Goal: Transaction & Acquisition: Obtain resource

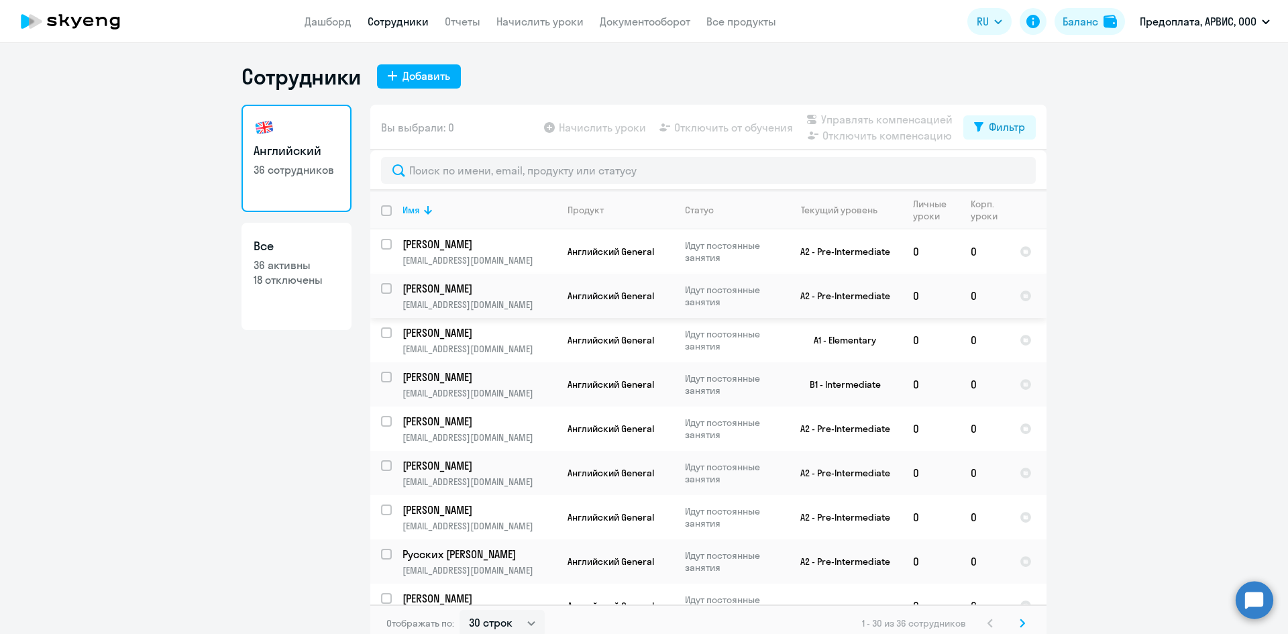
select select "30"
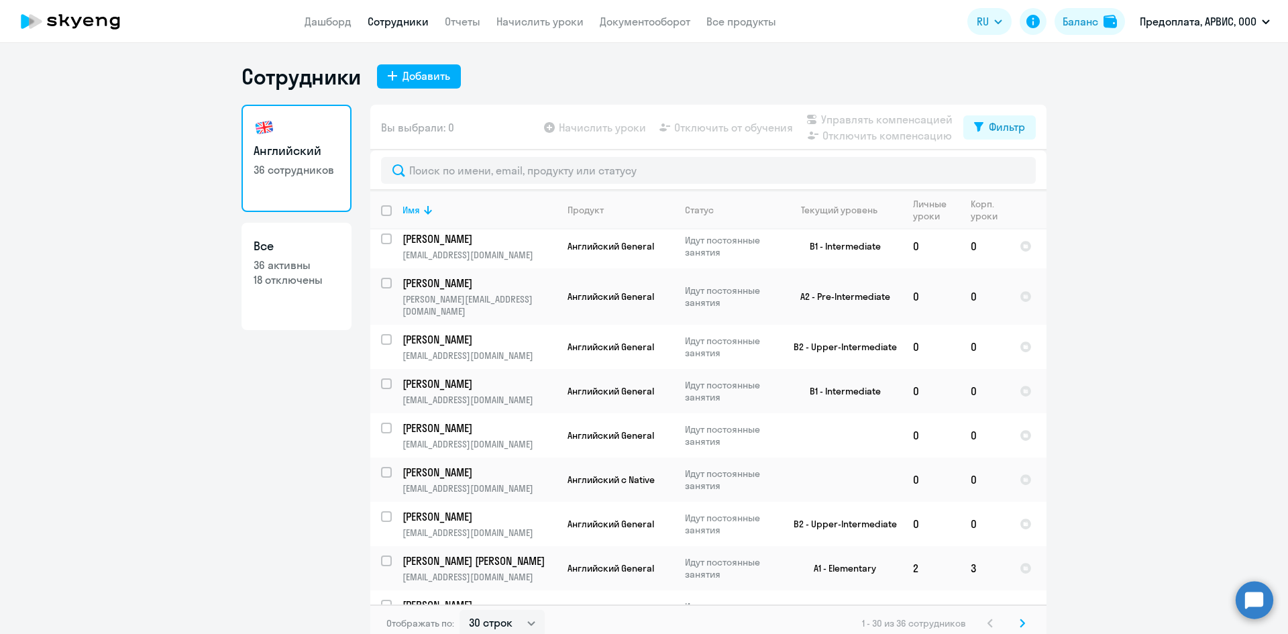
scroll to position [953, 0]
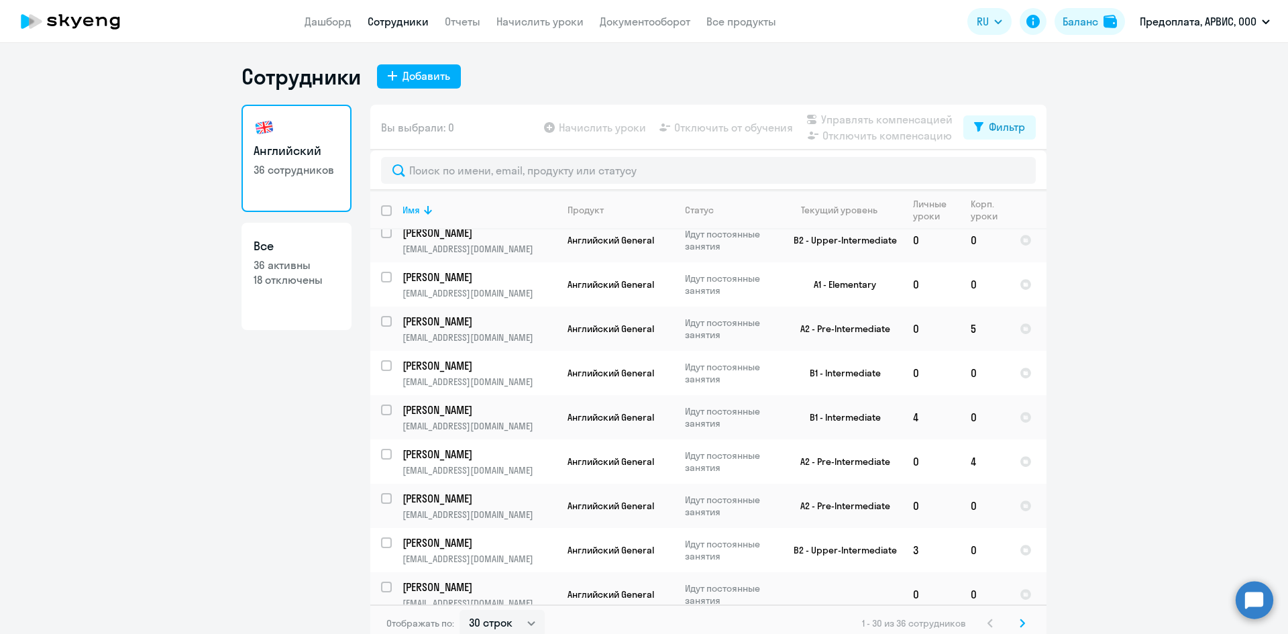
click at [985, 622] on div "1 - 30 из 36 сотрудников" at bounding box center [946, 623] width 168 height 16
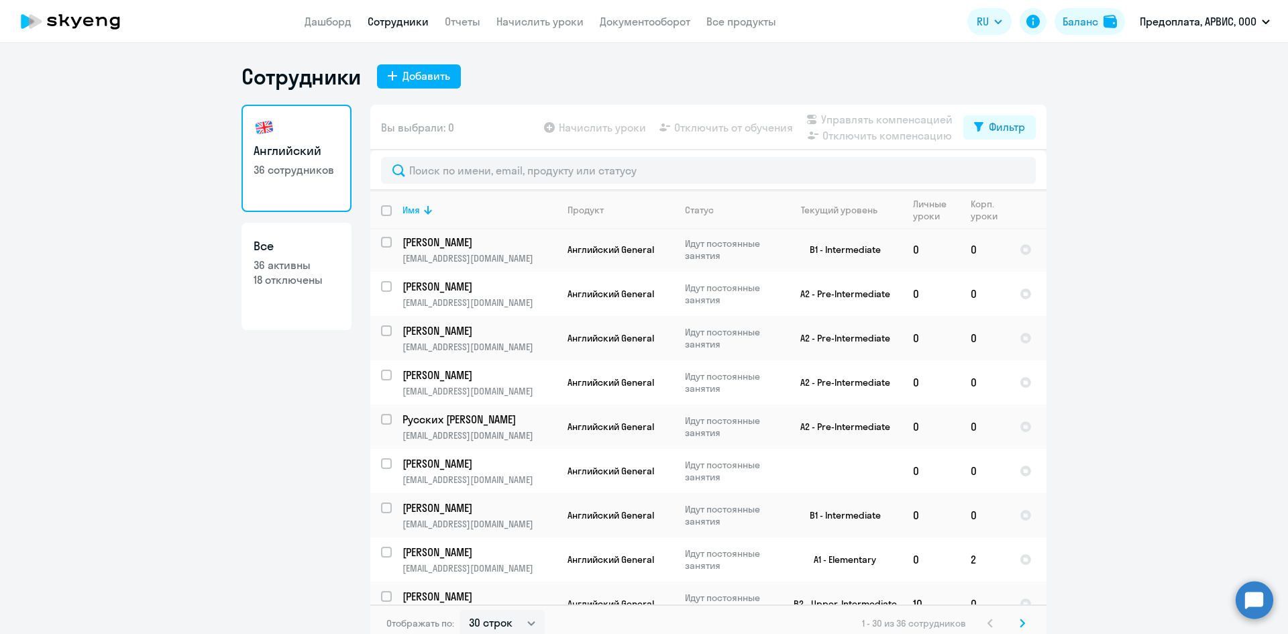
scroll to position [0, 0]
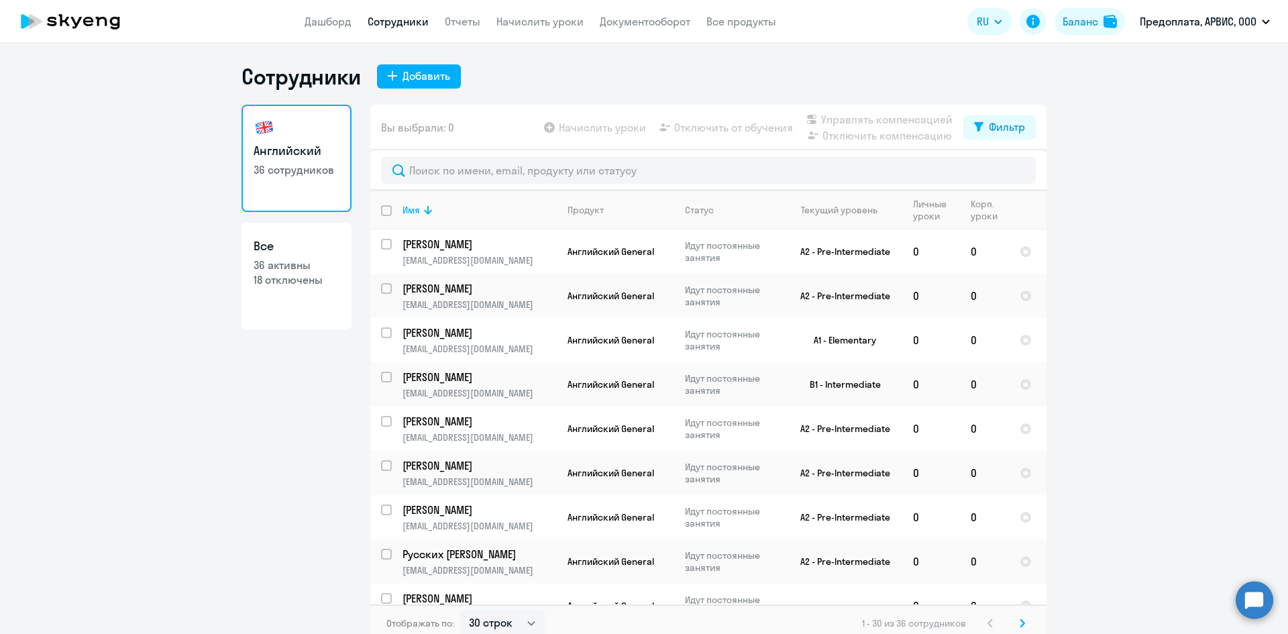
click at [576, 129] on app-table-action-button "Начислить уроки" at bounding box center [593, 127] width 105 height 16
click at [537, 20] on link "Начислить уроки" at bounding box center [540, 21] width 87 height 13
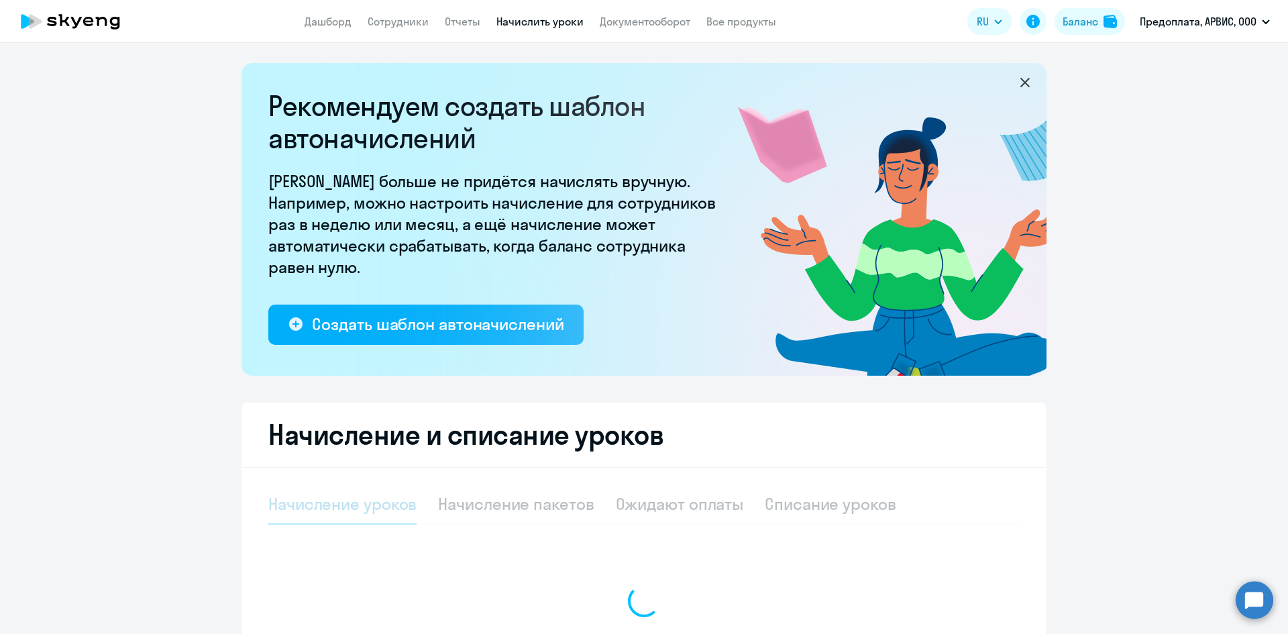
select select "10"
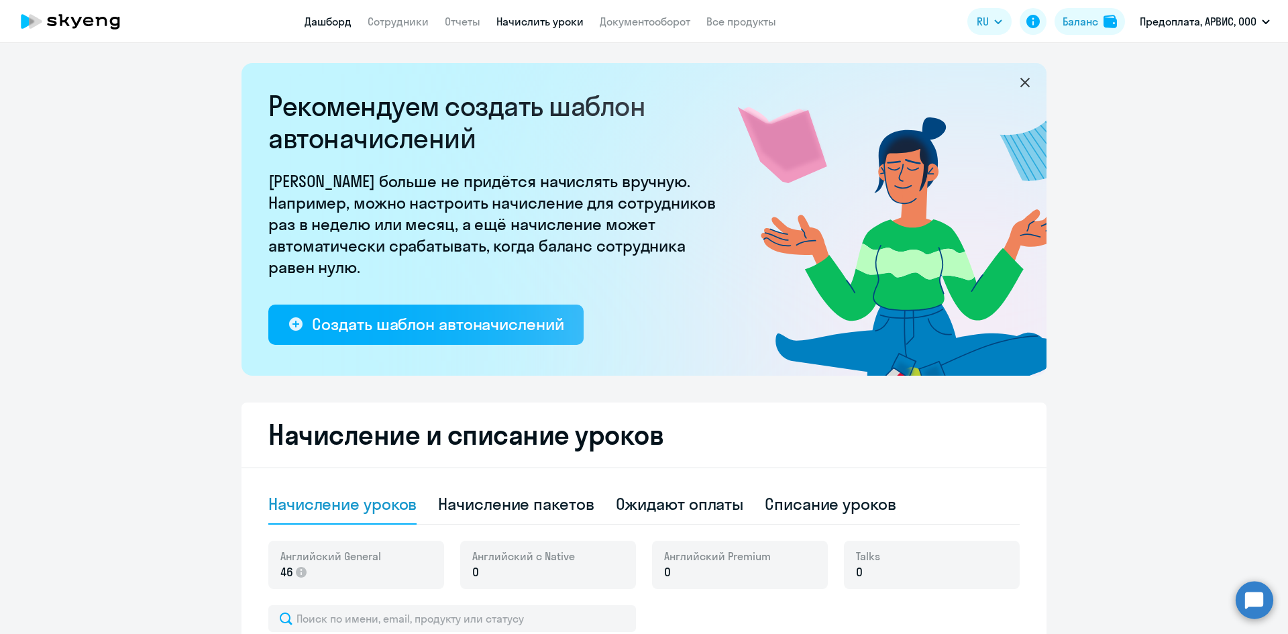
click at [340, 20] on link "Дашборд" at bounding box center [328, 21] width 47 height 13
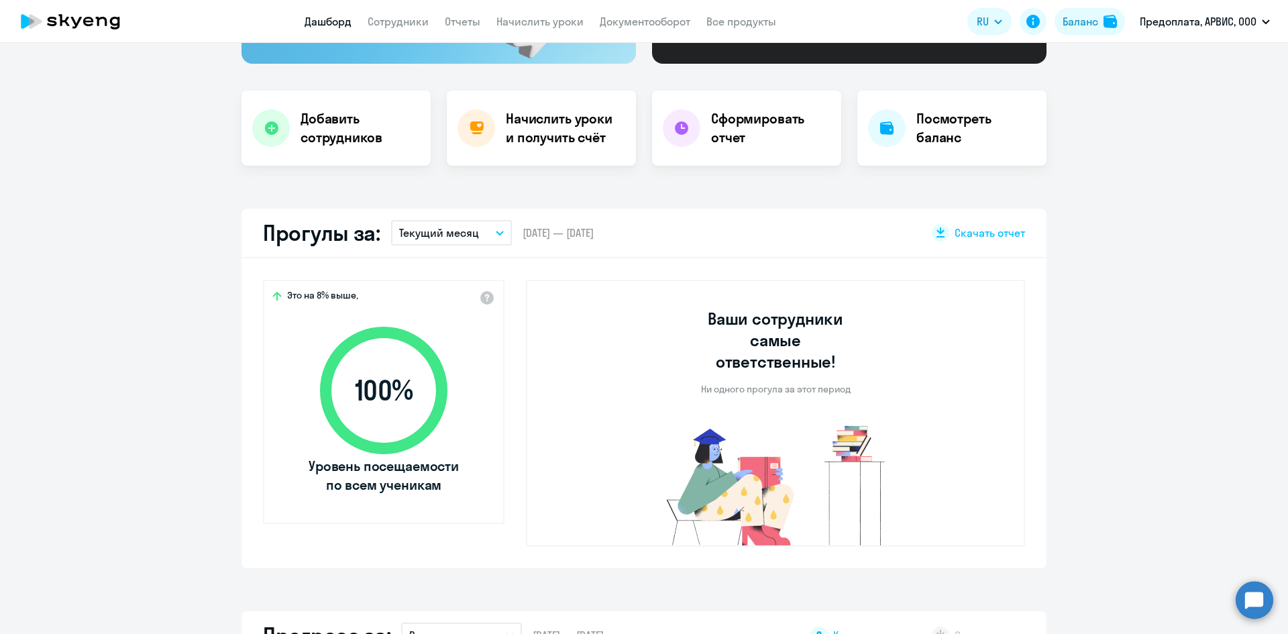
scroll to position [268, 0]
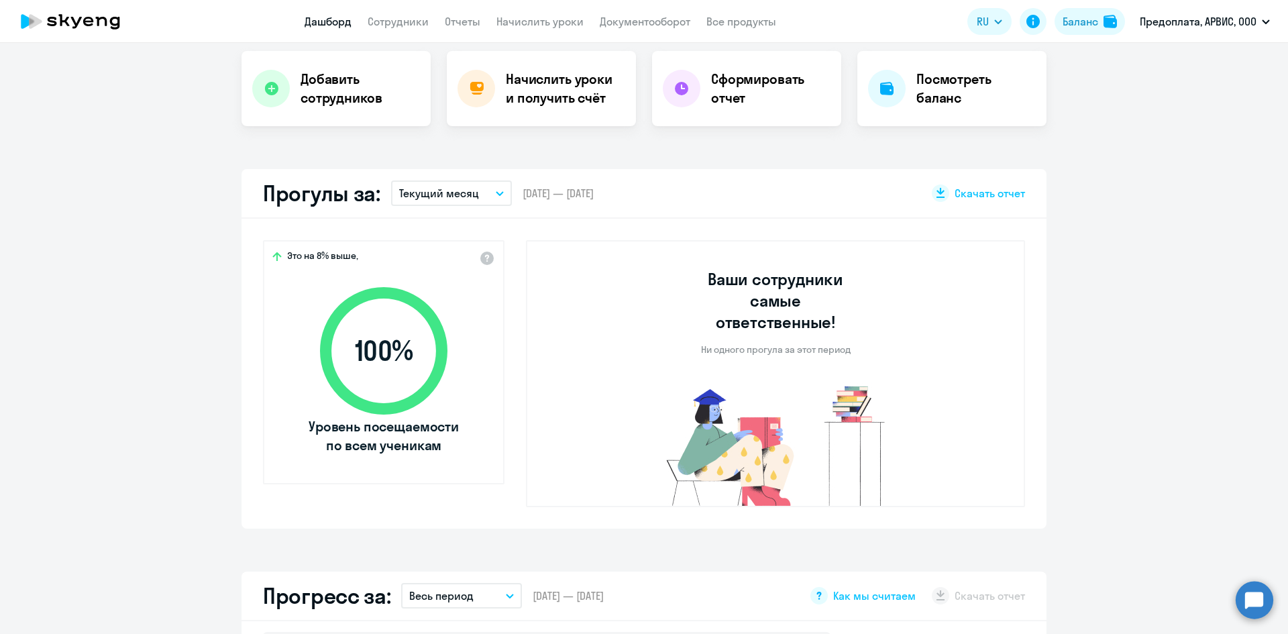
click at [497, 193] on icon "button" at bounding box center [500, 193] width 7 height 3
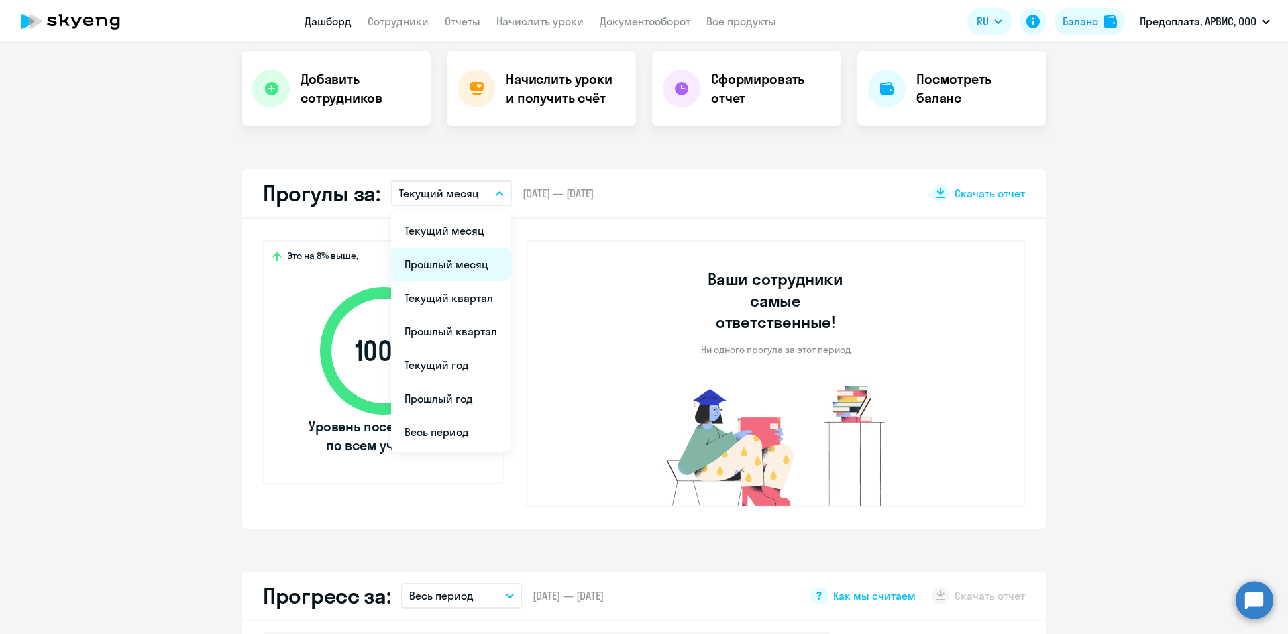
click at [446, 262] on li "Прошлый месяц" at bounding box center [450, 265] width 119 height 34
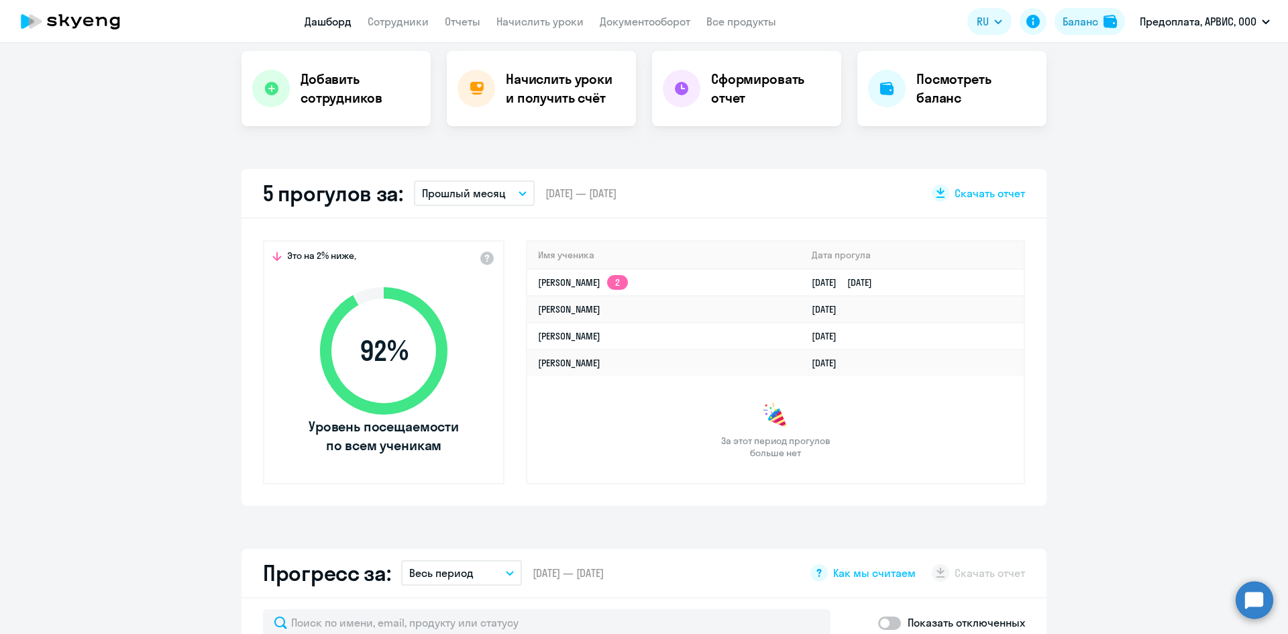
select select "30"
click at [553, 20] on link "Начислить уроки" at bounding box center [540, 21] width 87 height 13
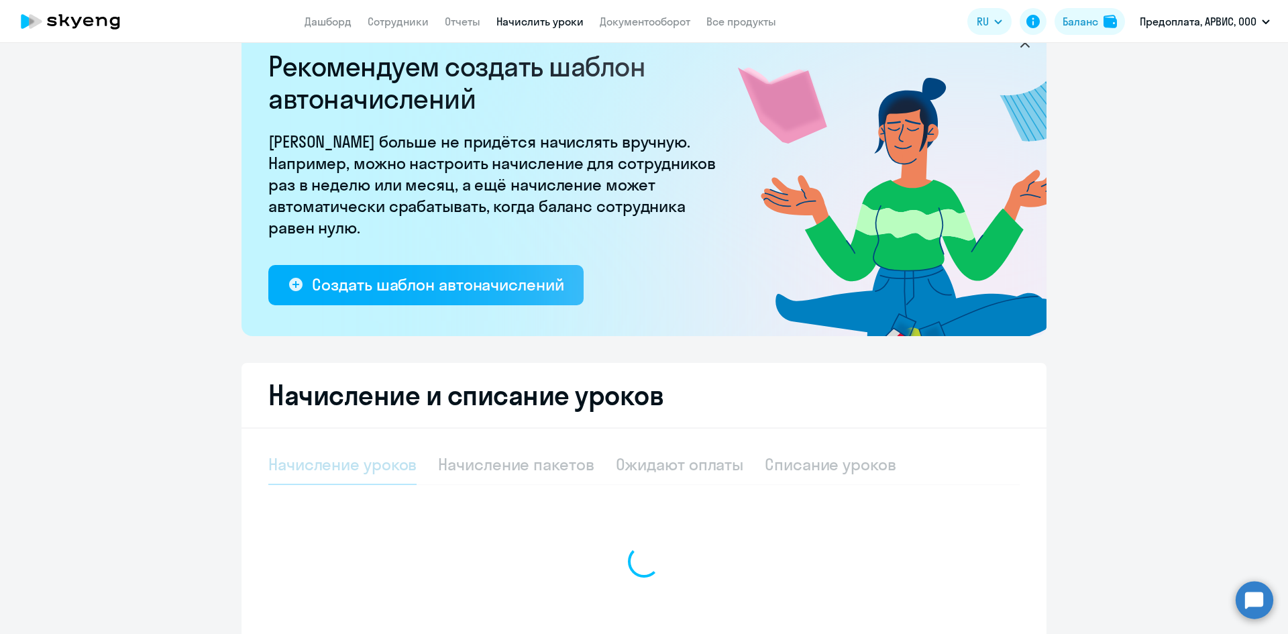
select select "10"
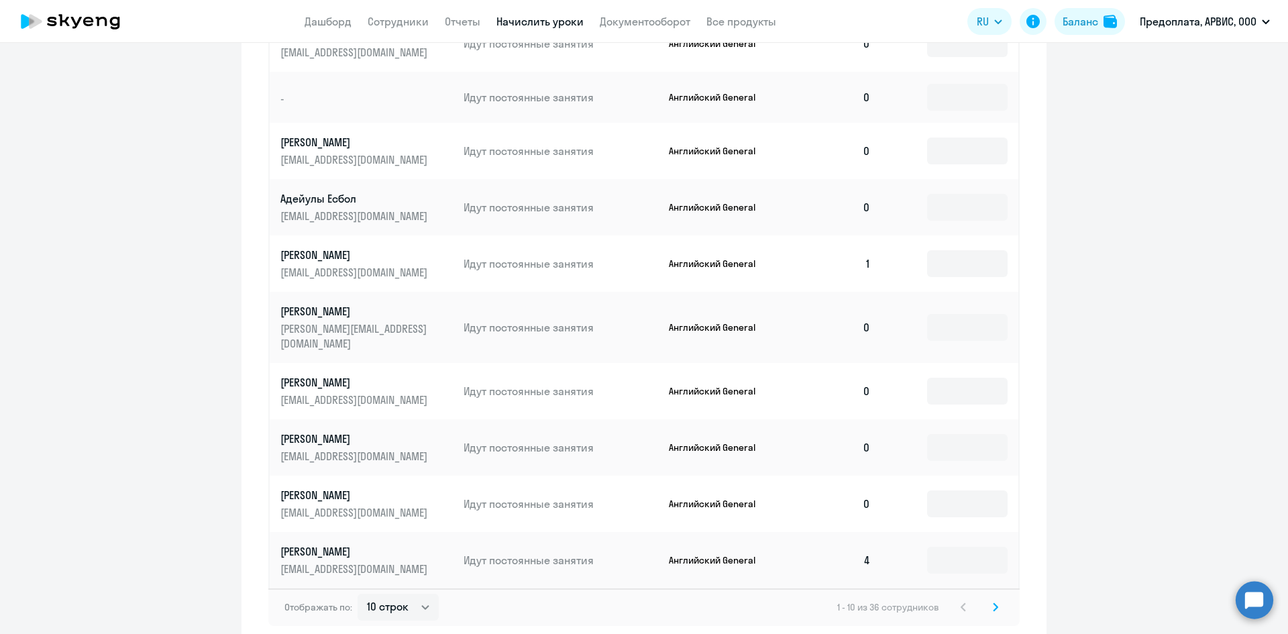
scroll to position [723, 0]
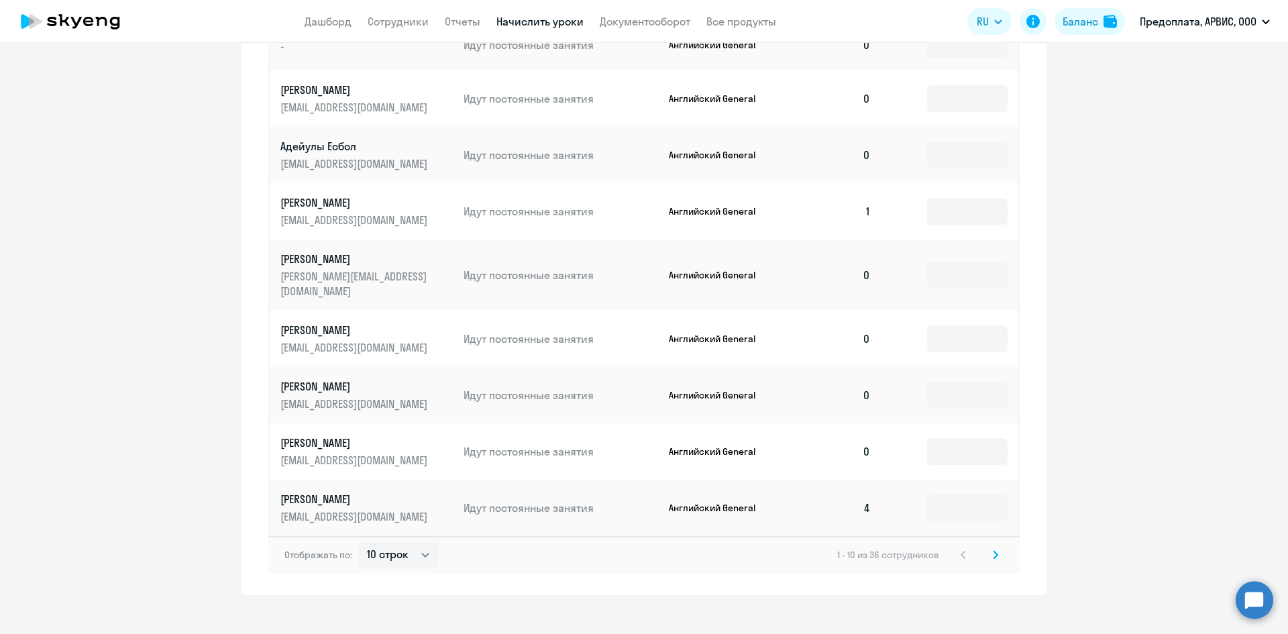
click at [994, 551] on icon at bounding box center [996, 554] width 4 height 7
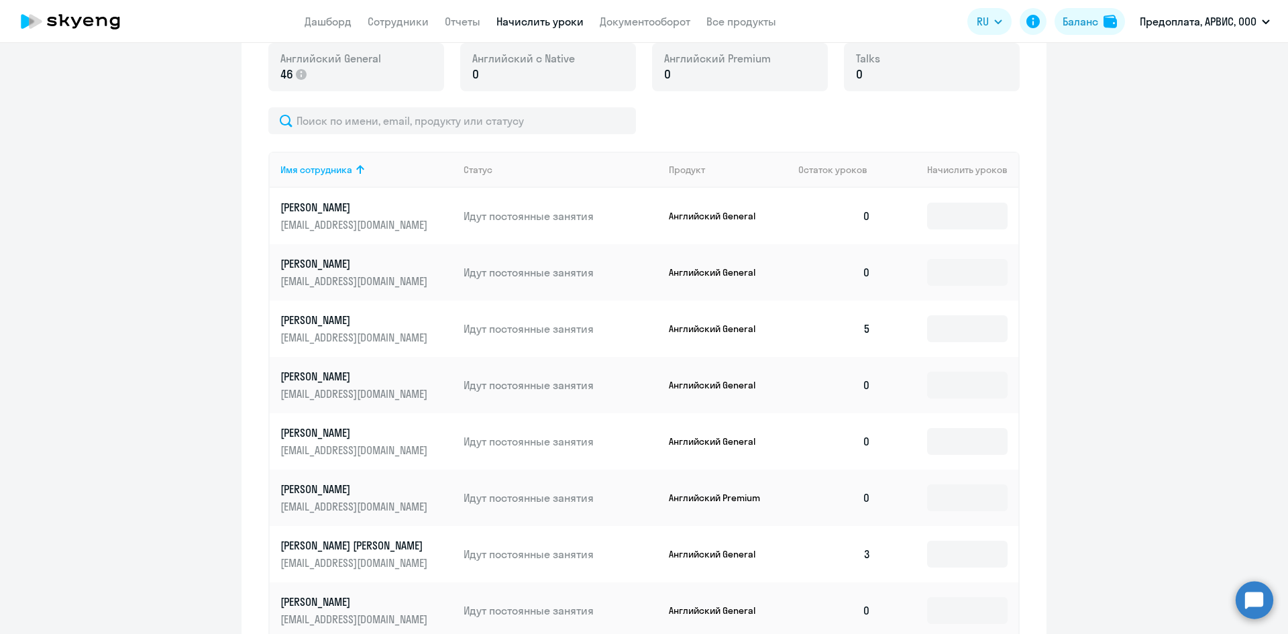
scroll to position [521, 0]
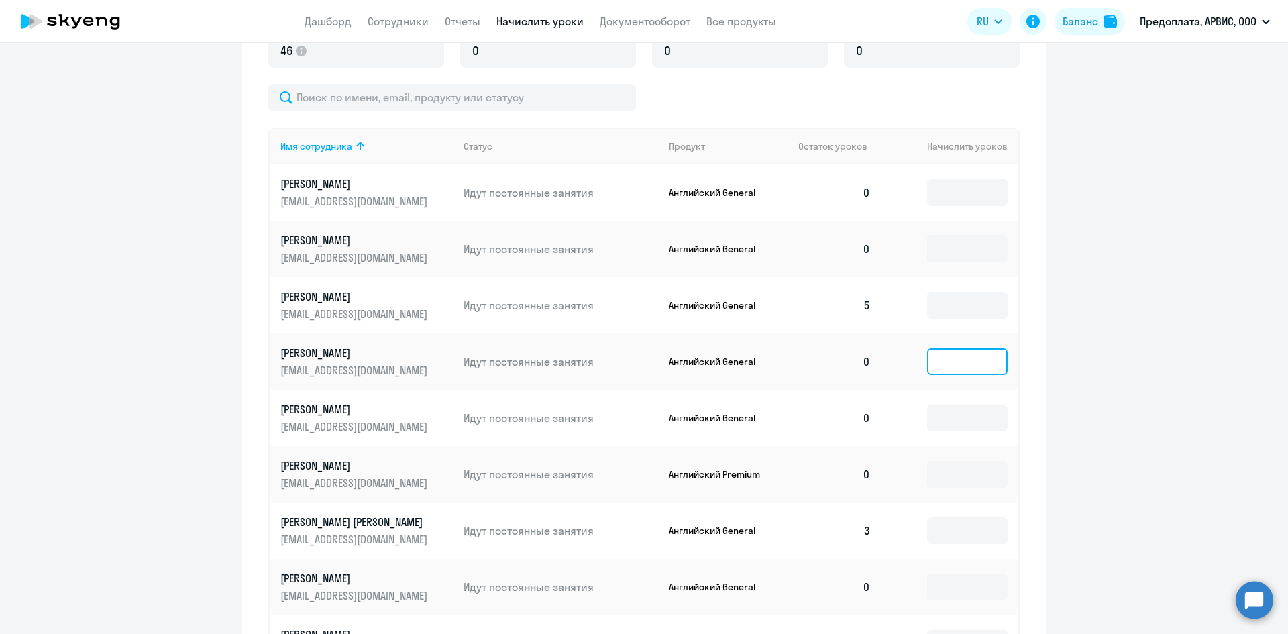
click at [943, 364] on input at bounding box center [967, 361] width 81 height 27
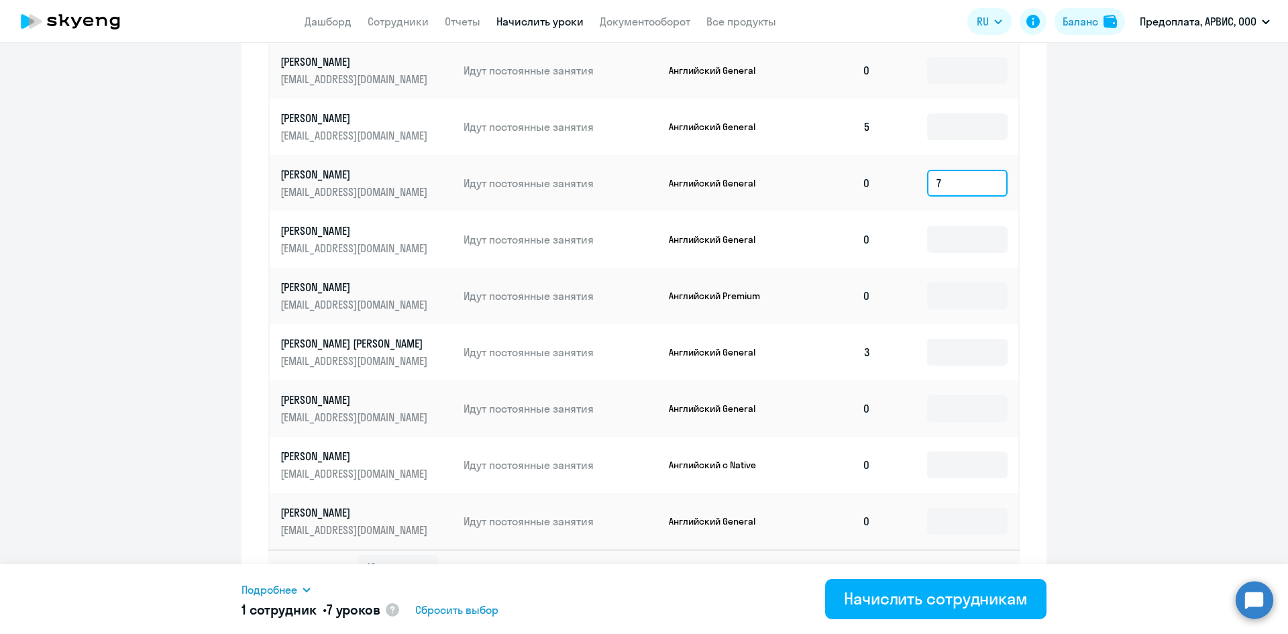
scroll to position [723, 0]
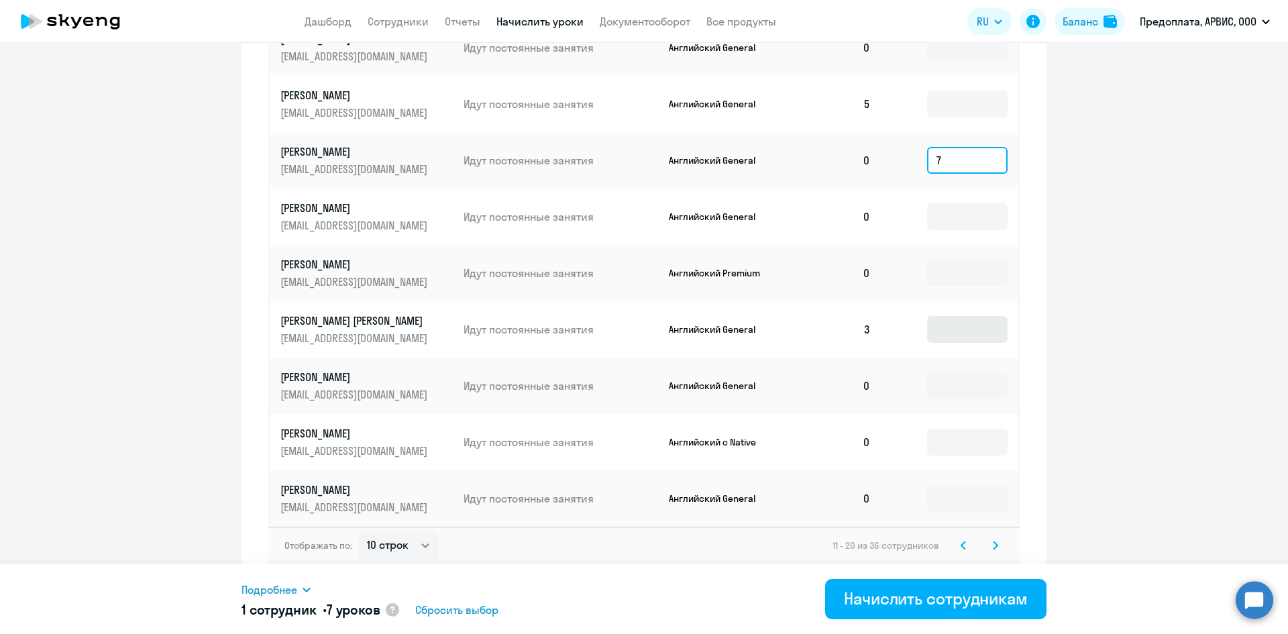
type input "7"
click at [934, 330] on input at bounding box center [967, 329] width 81 height 27
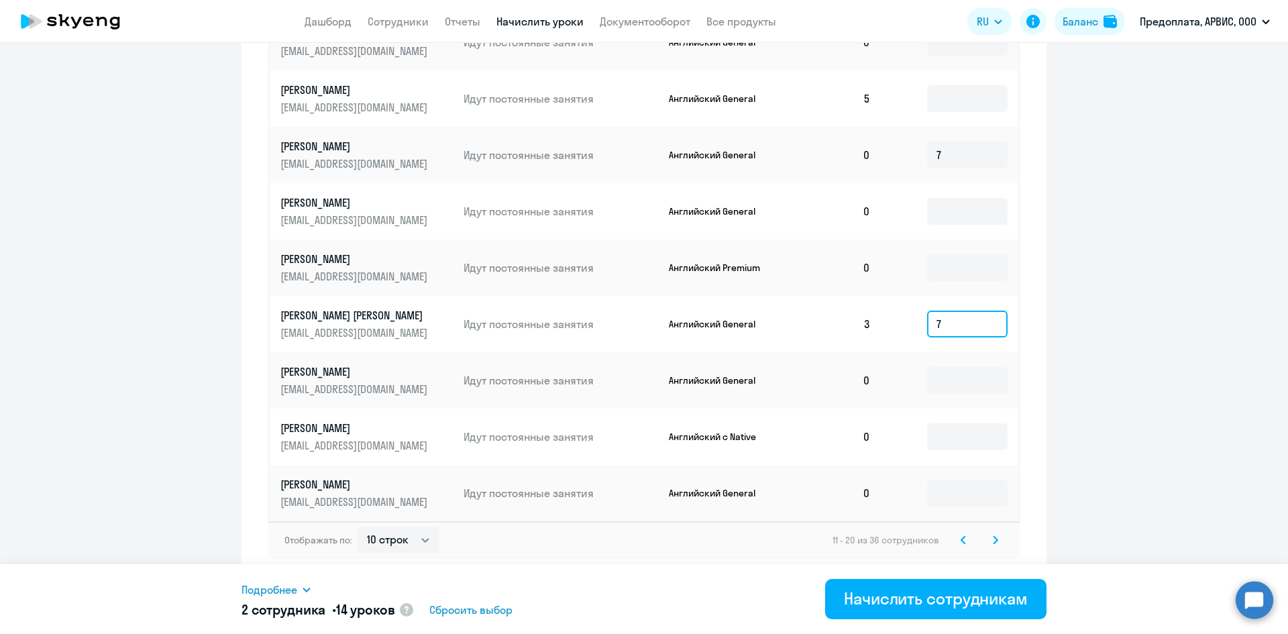
type input "7"
click at [993, 539] on icon at bounding box center [995, 539] width 5 height 9
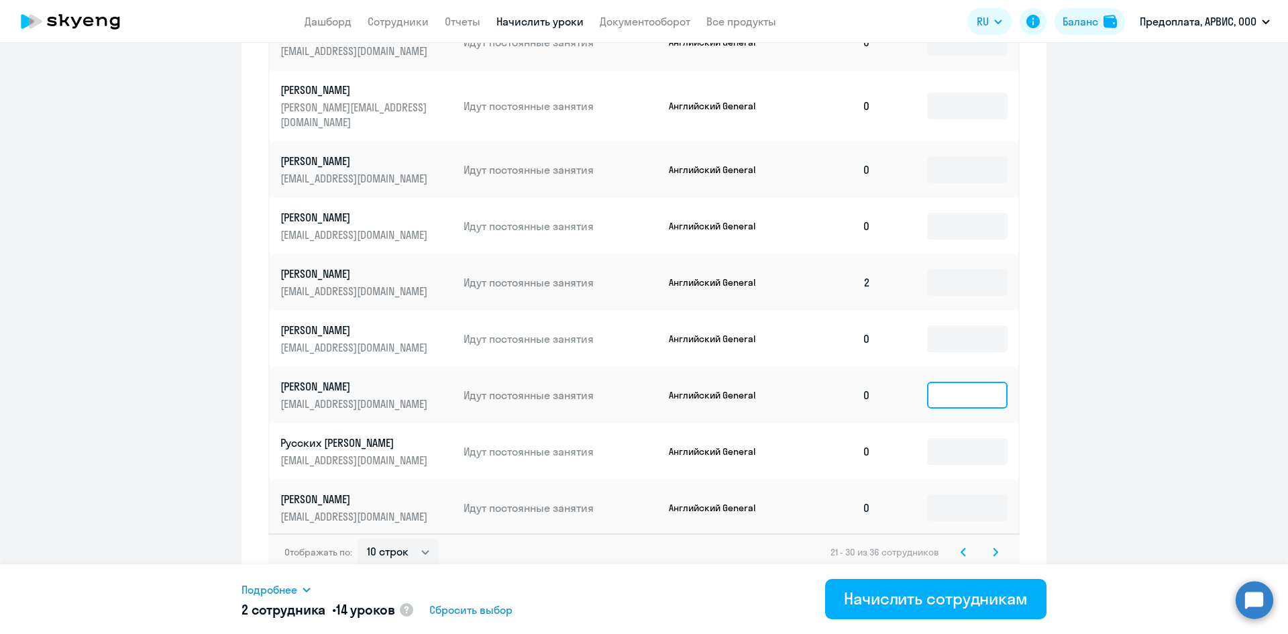
click at [953, 382] on input at bounding box center [967, 395] width 81 height 27
type input "8"
click at [949, 497] on input at bounding box center [967, 508] width 81 height 27
type input "8"
click at [994, 548] on icon at bounding box center [996, 551] width 4 height 7
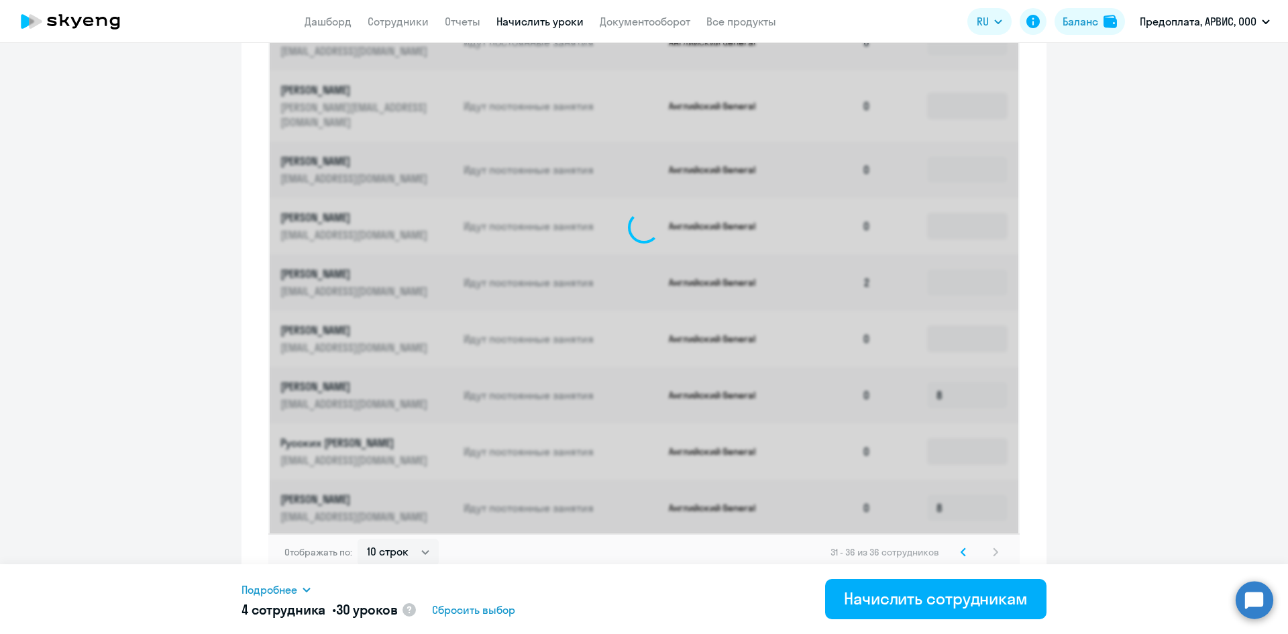
scroll to position [503, 0]
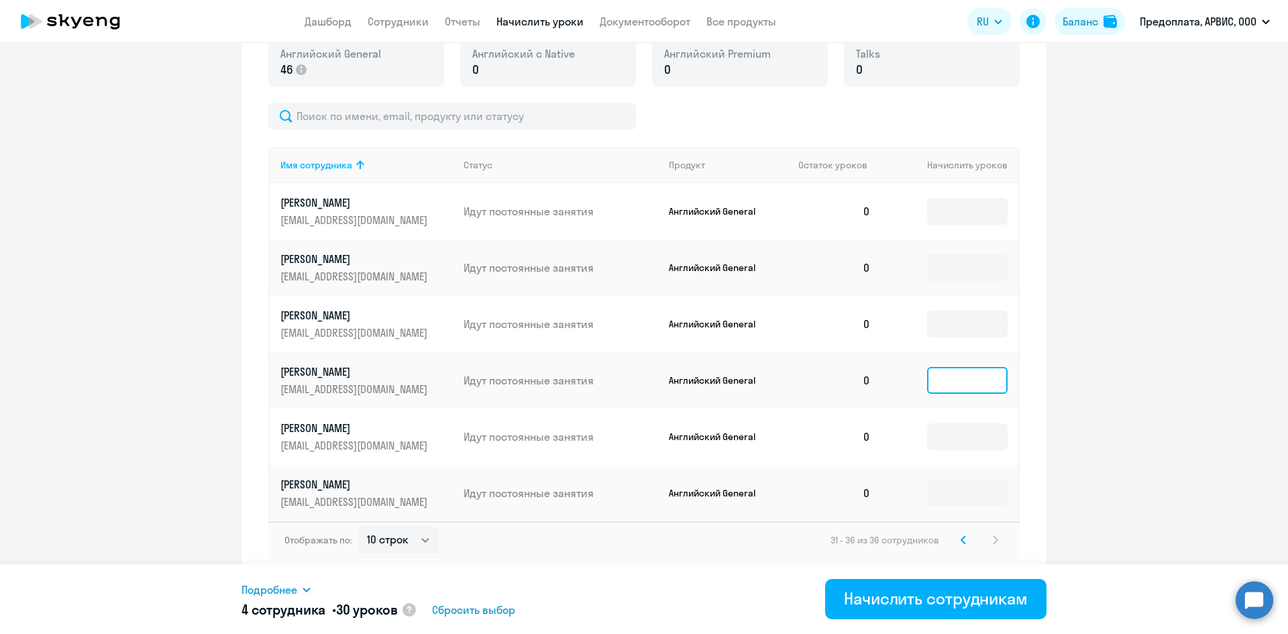
click at [962, 373] on input at bounding box center [967, 380] width 81 height 27
type input "8"
click at [946, 496] on input at bounding box center [967, 493] width 81 height 27
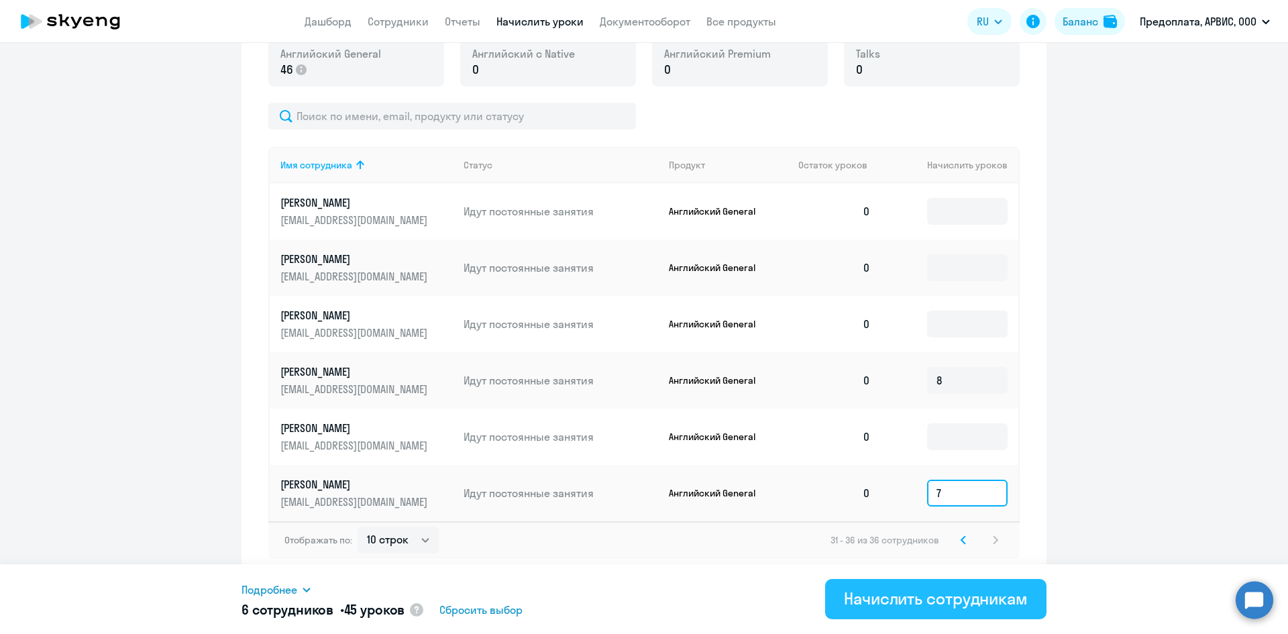
type input "7"
click at [943, 599] on div "Начислить сотрудникам" at bounding box center [936, 598] width 184 height 21
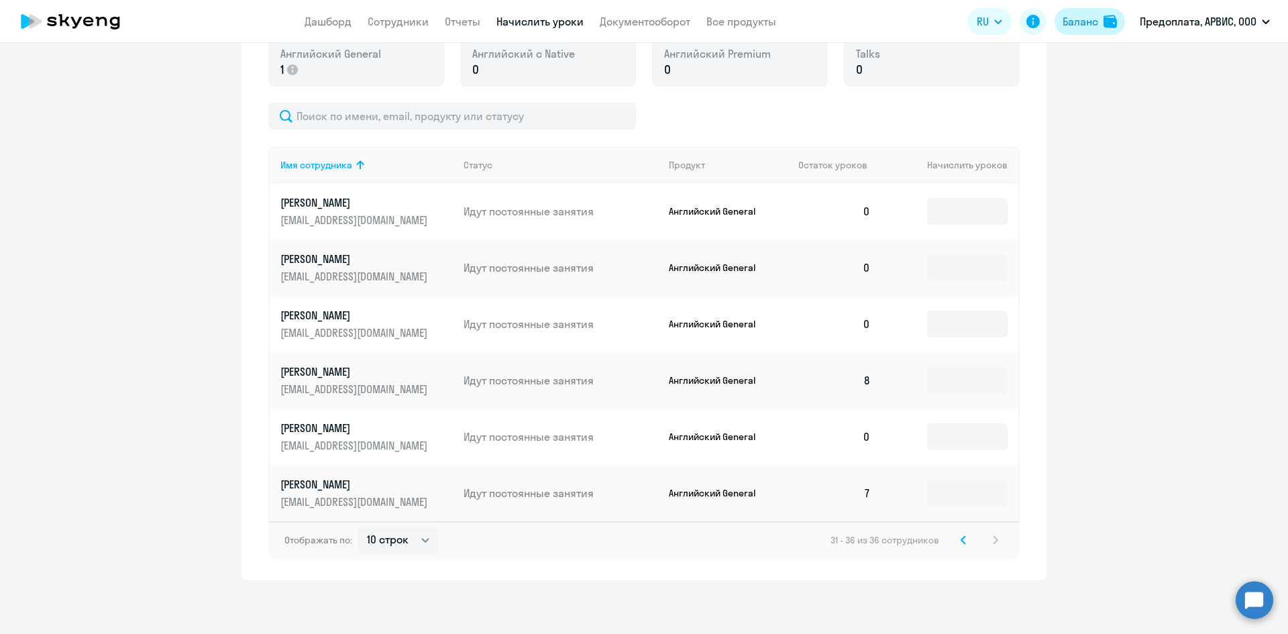
click at [1088, 25] on div "Баланс" at bounding box center [1081, 21] width 36 height 16
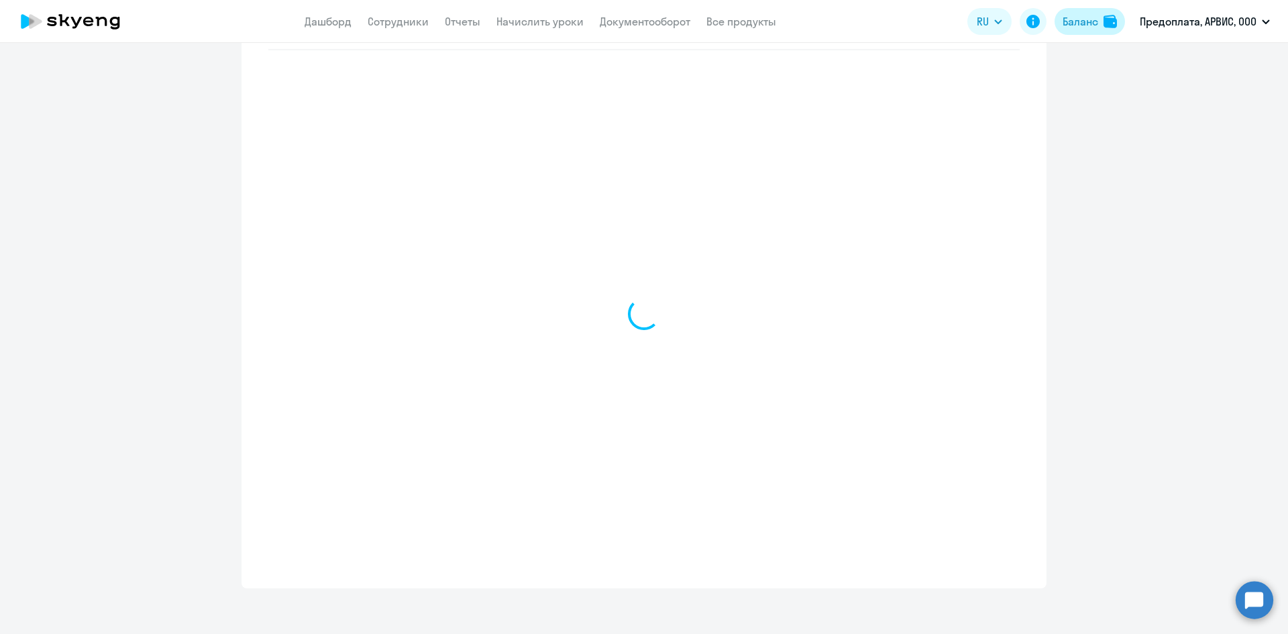
scroll to position [574, 0]
select select "english_adult_not_native_speaker"
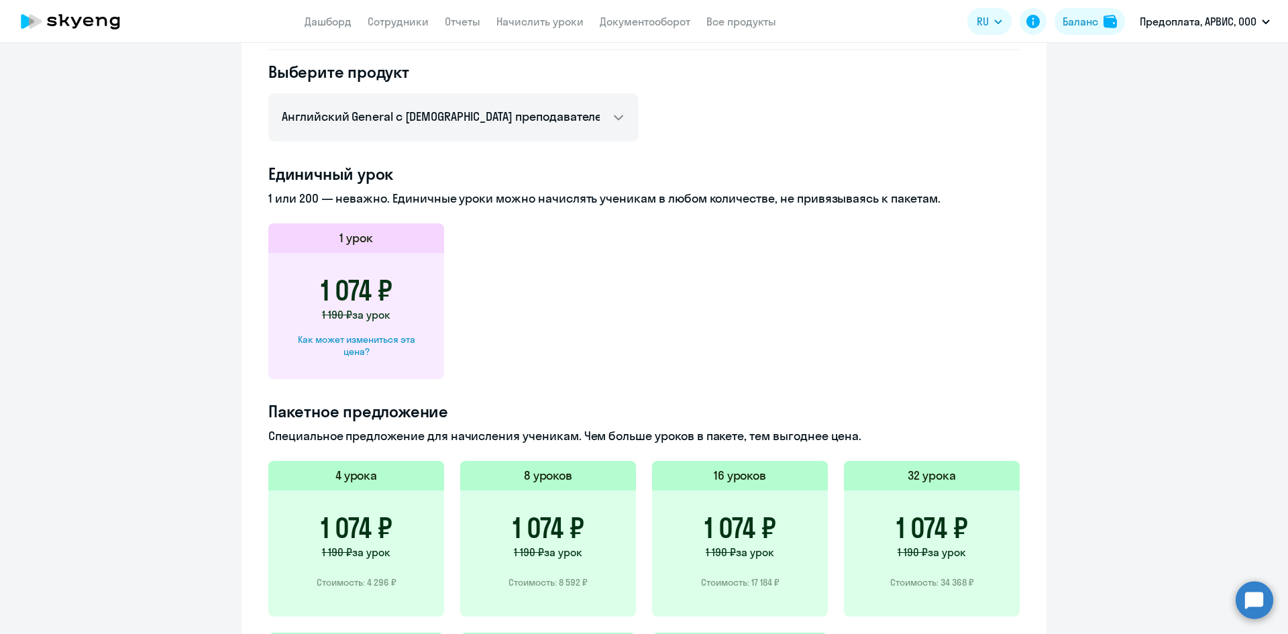
scroll to position [104, 0]
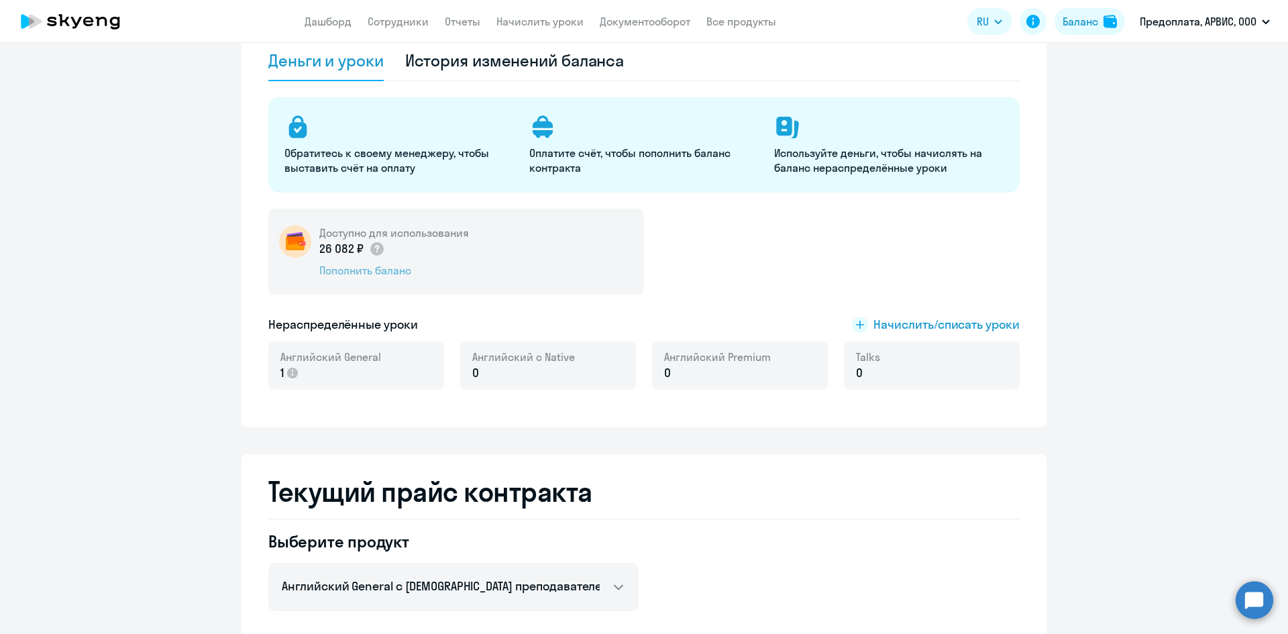
click at [372, 271] on div "Пополнить баланс" at bounding box center [394, 270] width 150 height 15
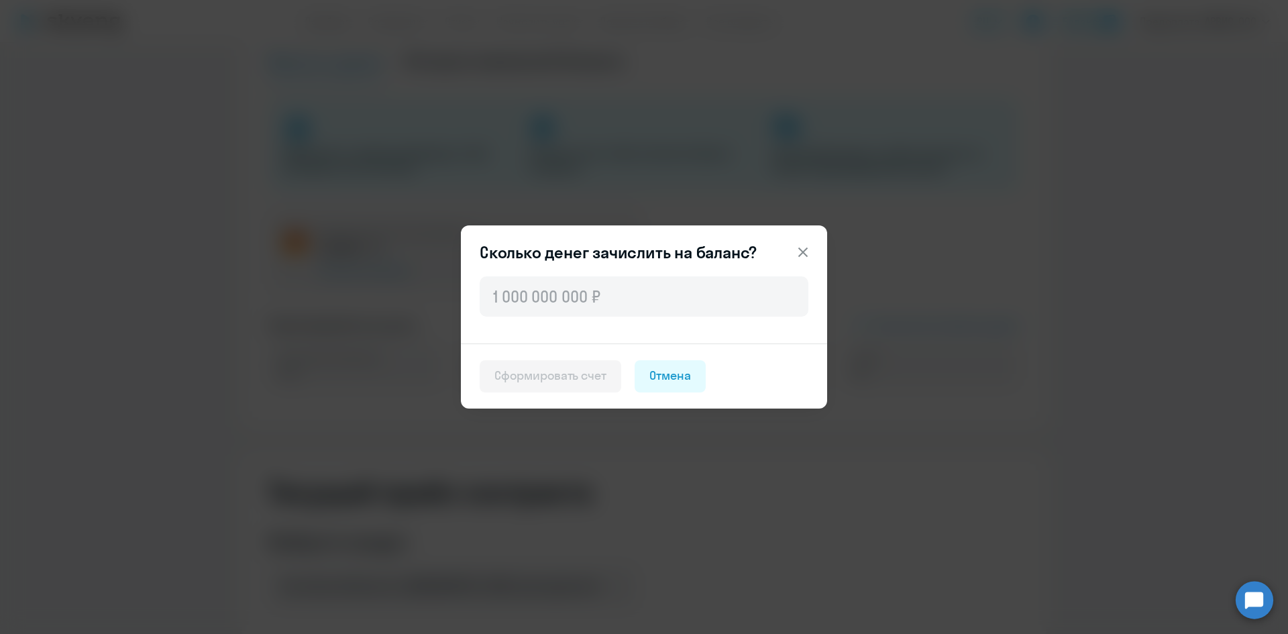
click at [802, 248] on icon at bounding box center [803, 252] width 16 height 16
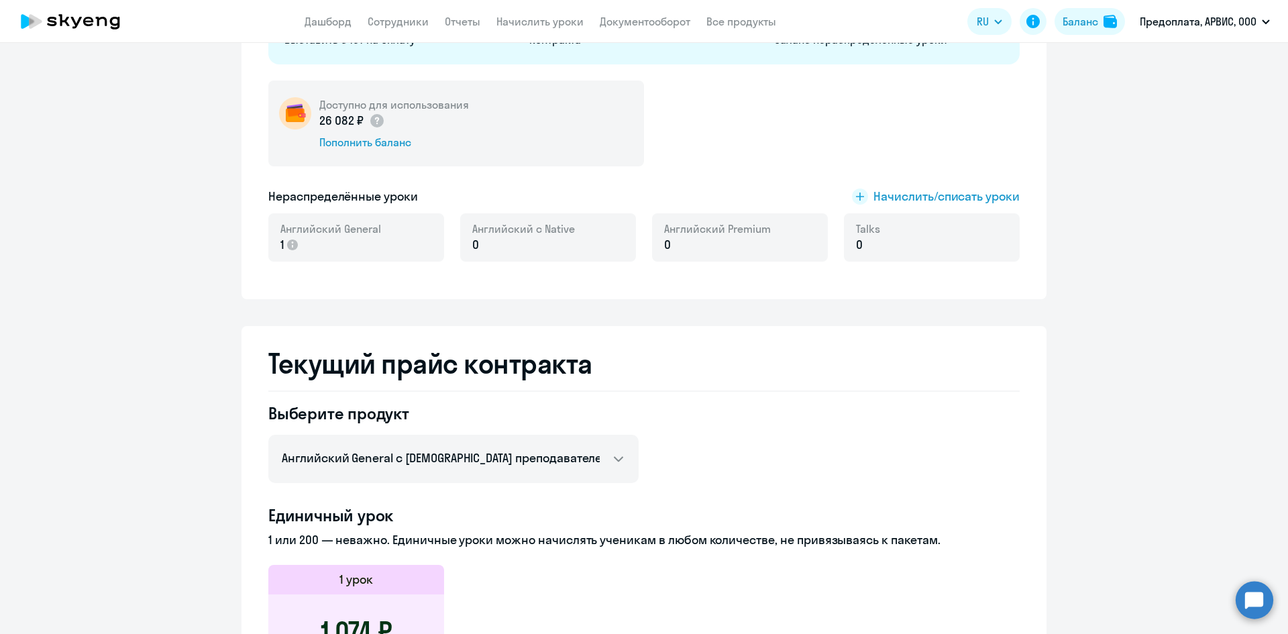
scroll to position [507, 0]
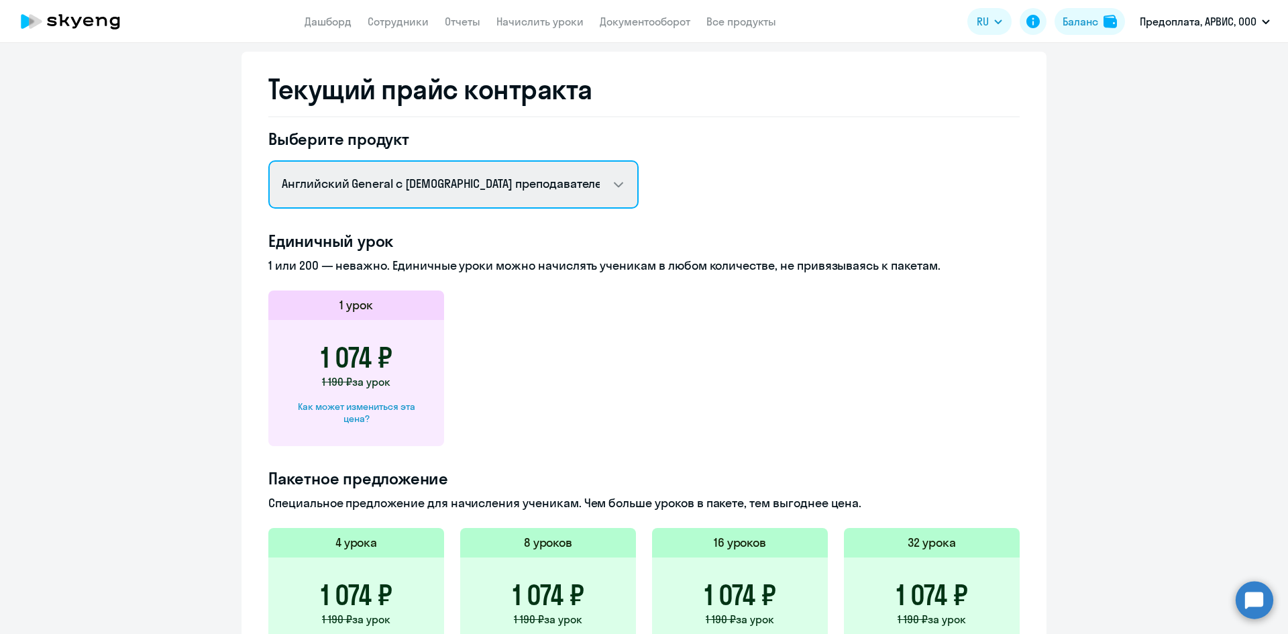
click at [611, 183] on select "Английский General с русскоговорящим преподавателем Английский General с [DEMOG…" at bounding box center [453, 184] width 370 height 48
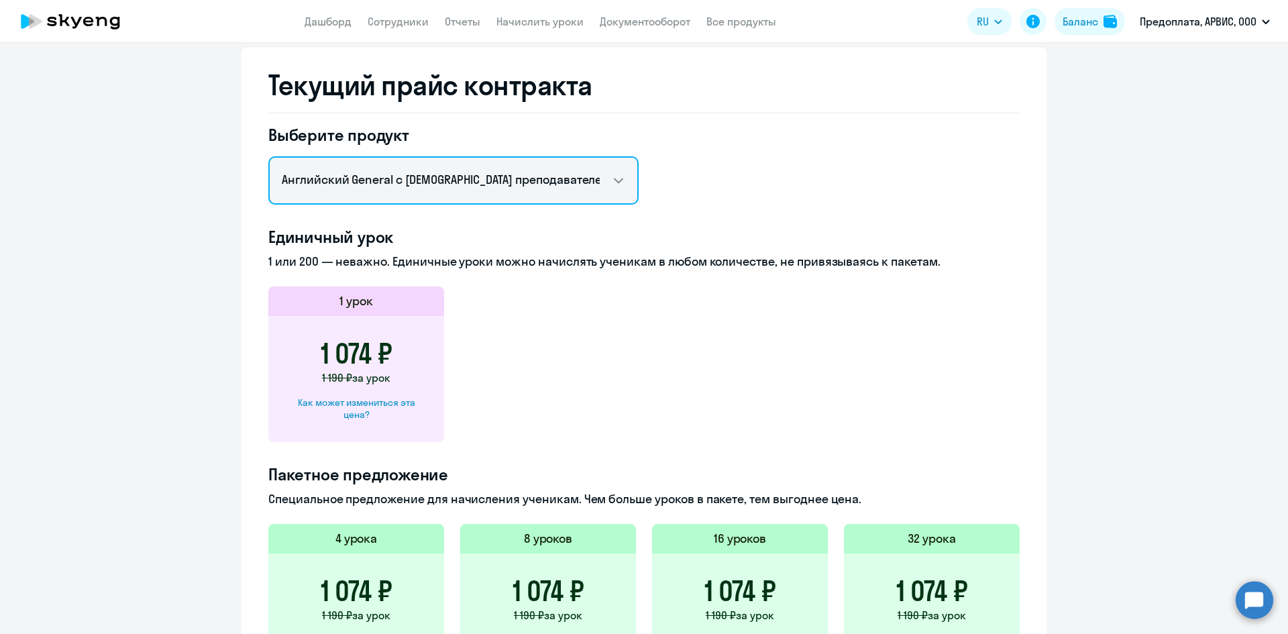
scroll to position [543, 0]
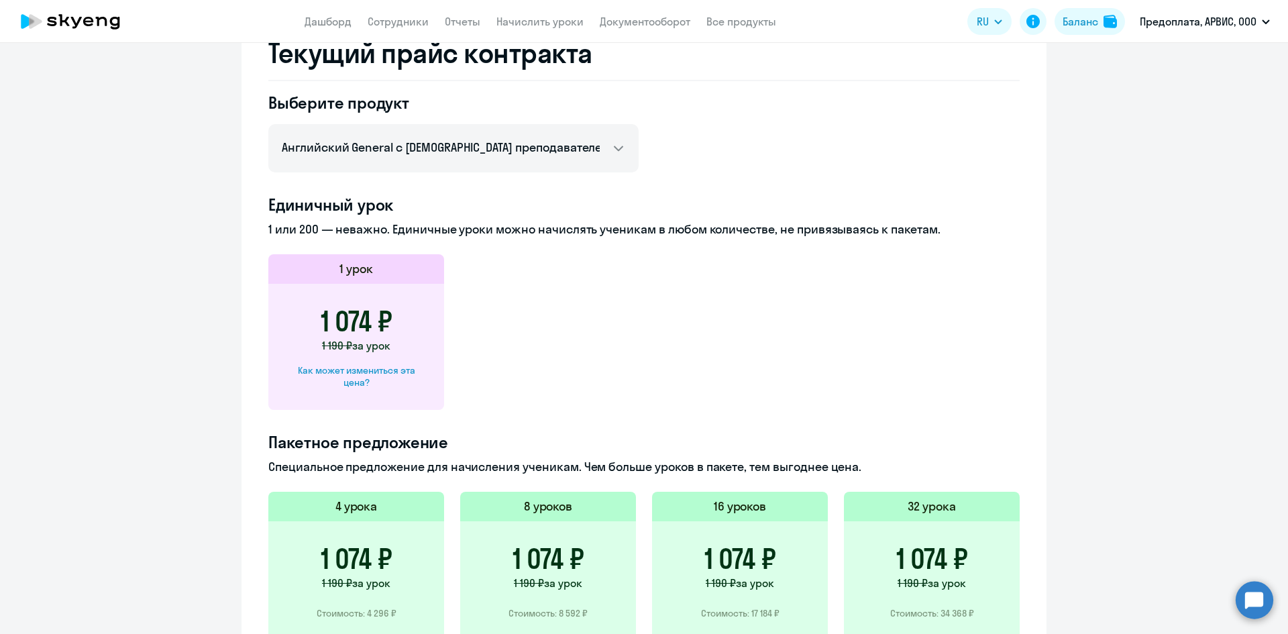
click at [352, 372] on div "Как может измениться эта цена?" at bounding box center [356, 376] width 133 height 24
select select "english_adult_not_native_speaker"
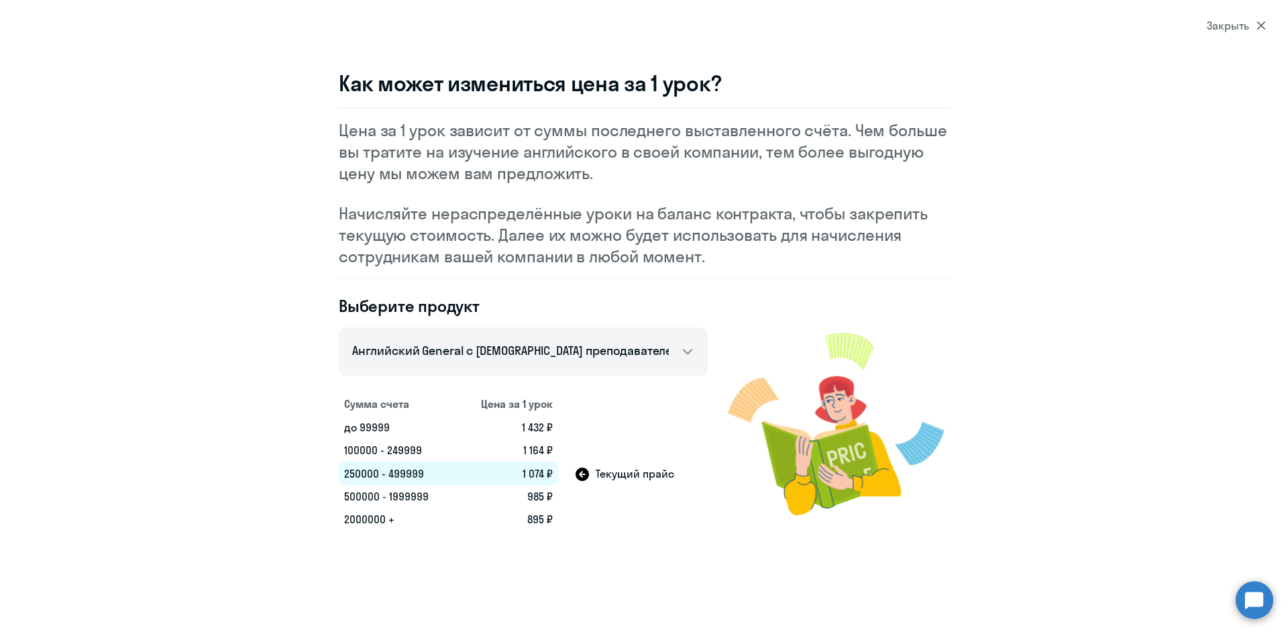
click at [1236, 26] on div "Закрыть" at bounding box center [1236, 25] width 59 height 16
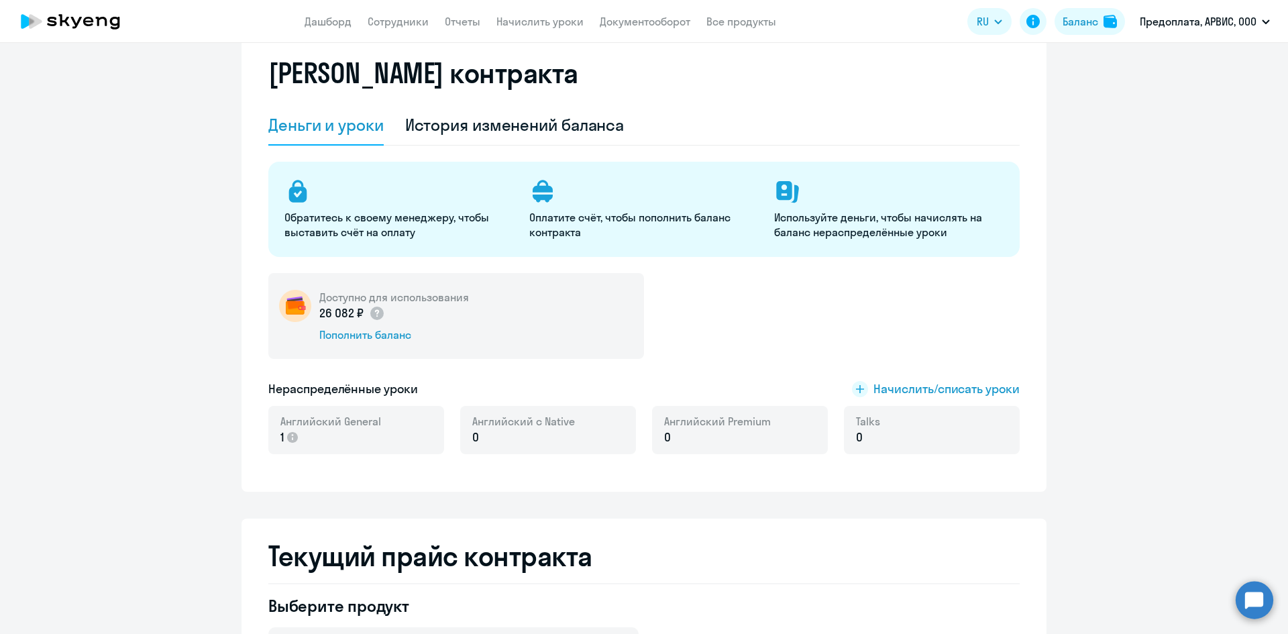
scroll to position [6, 0]
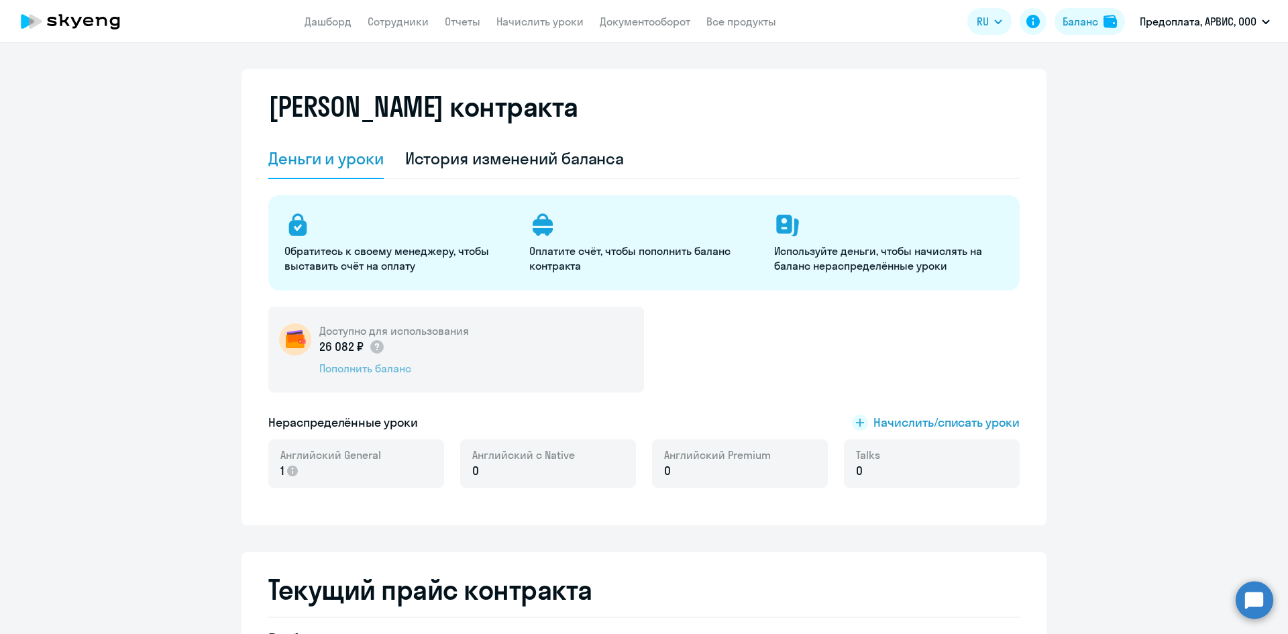
click at [348, 368] on div "Пополнить баланс" at bounding box center [394, 368] width 150 height 15
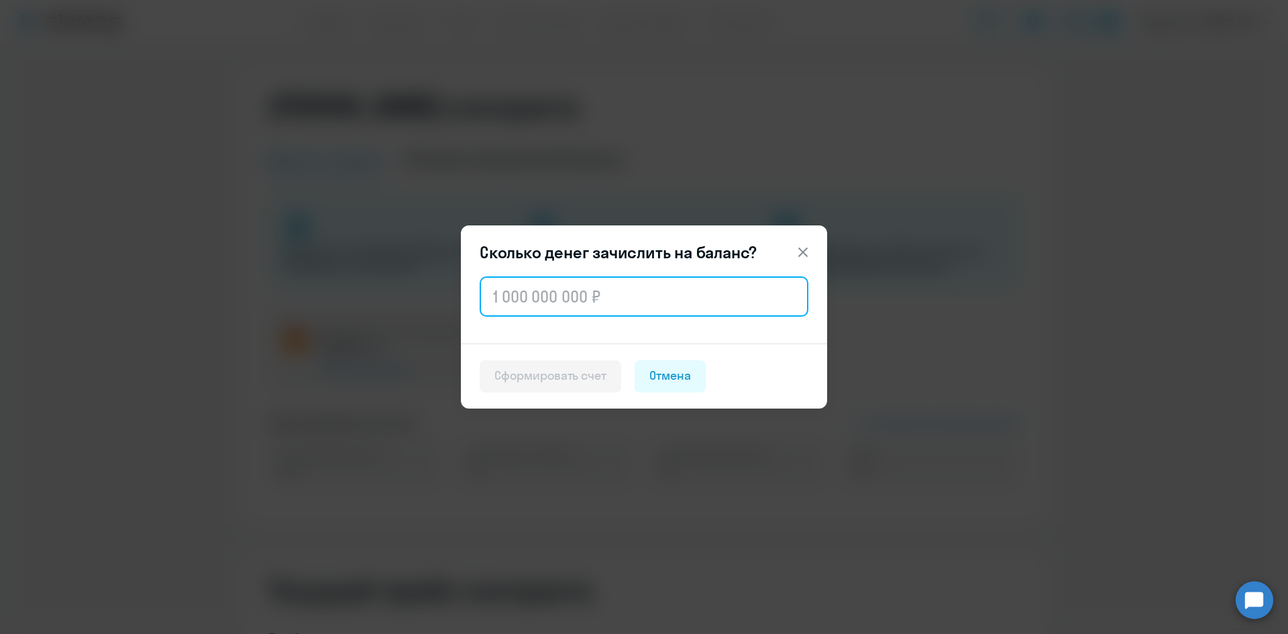
click at [519, 300] on input "text" at bounding box center [644, 296] width 329 height 40
type input "300 000"
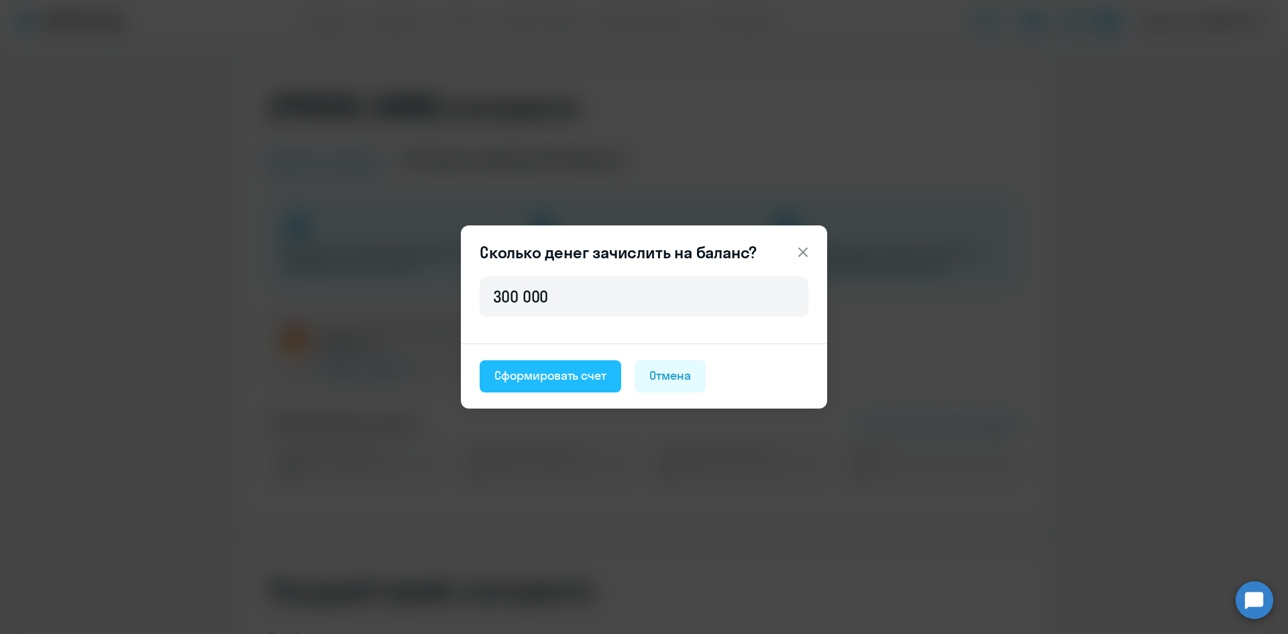
click at [544, 378] on div "Сформировать счет" at bounding box center [551, 375] width 112 height 17
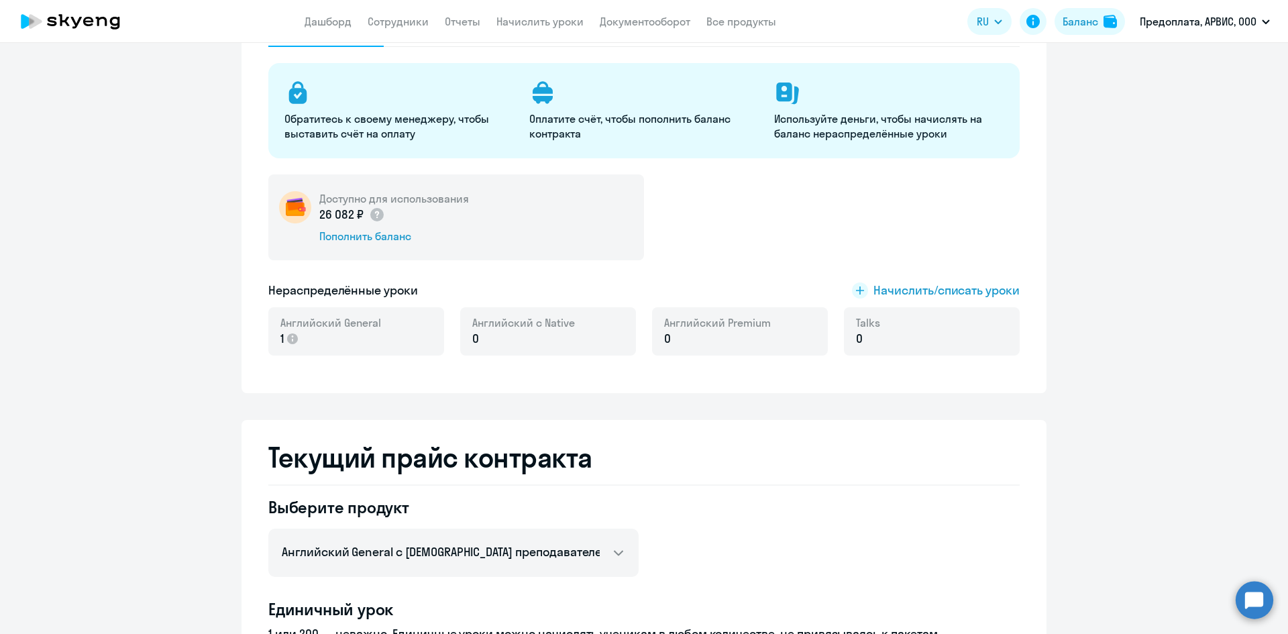
scroll to position [0, 0]
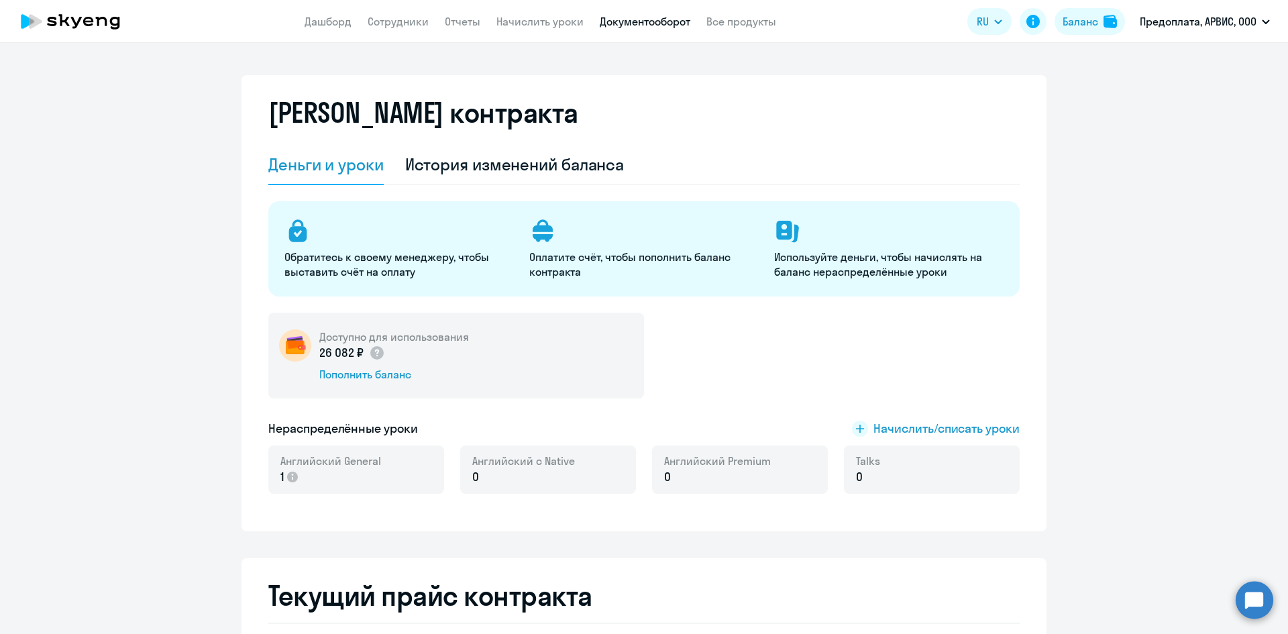
click at [658, 18] on link "Документооборот" at bounding box center [645, 21] width 91 height 13
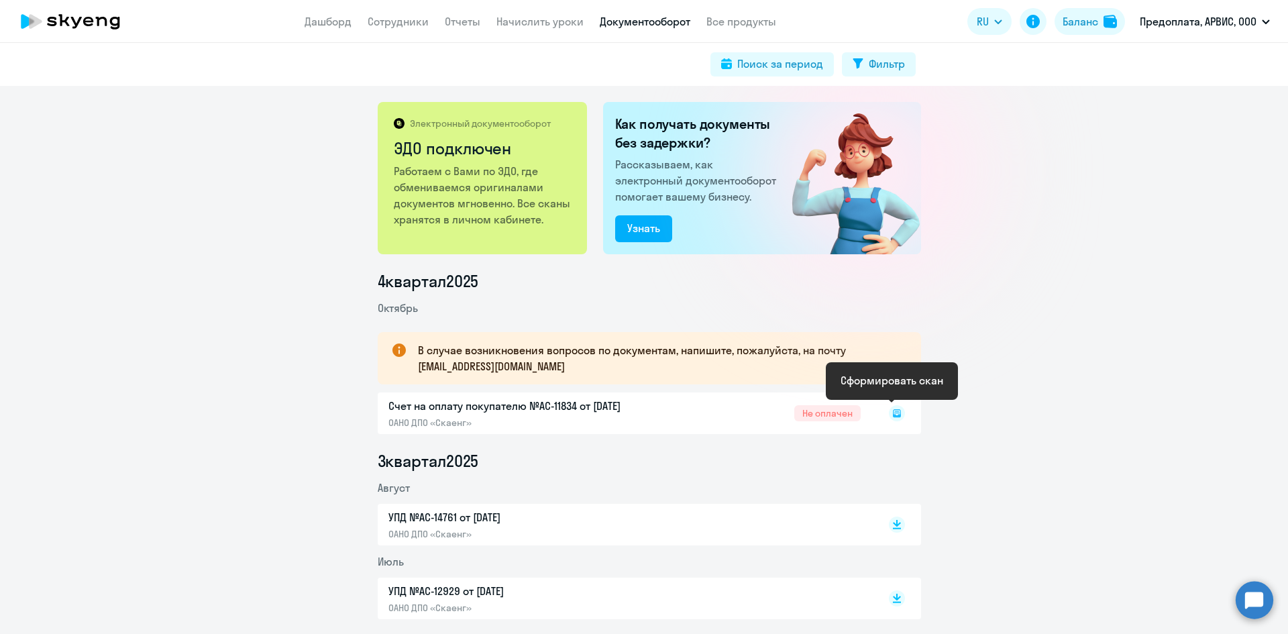
click at [894, 413] on icon at bounding box center [896, 413] width 5 height 1
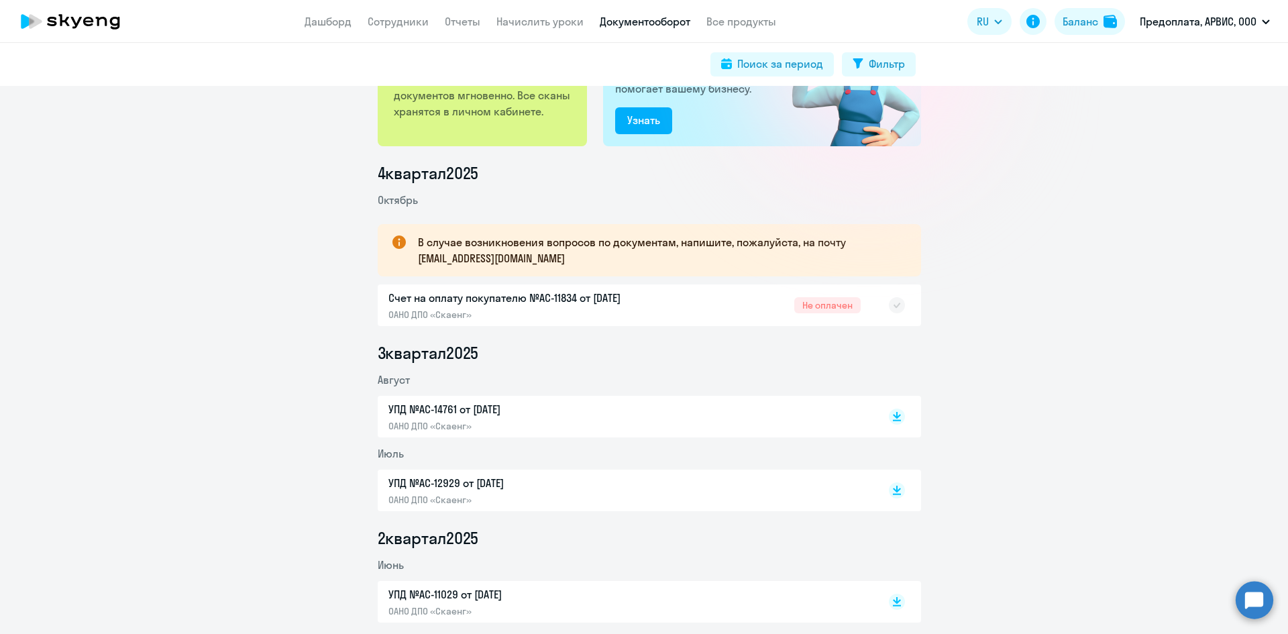
scroll to position [134, 0]
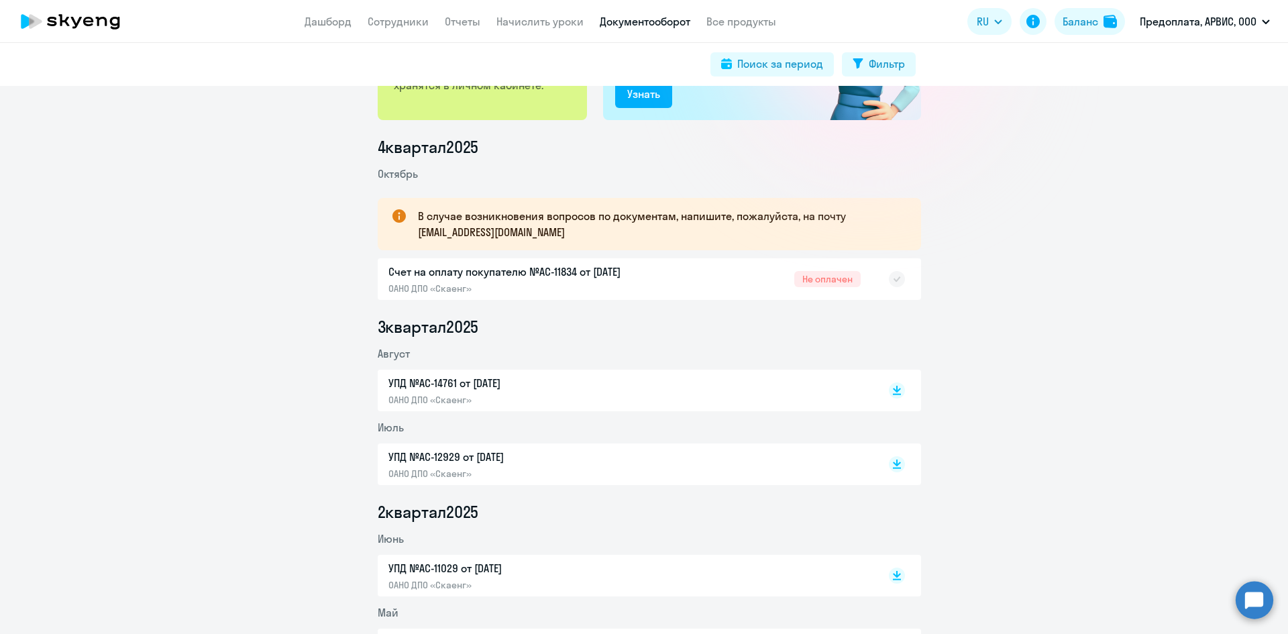
click at [524, 272] on div "Счет на оплату покупателю №AC-11834 от [DATE] ОАНО ДПО «Скаенг» Не оплачен" at bounding box center [650, 279] width 544 height 42
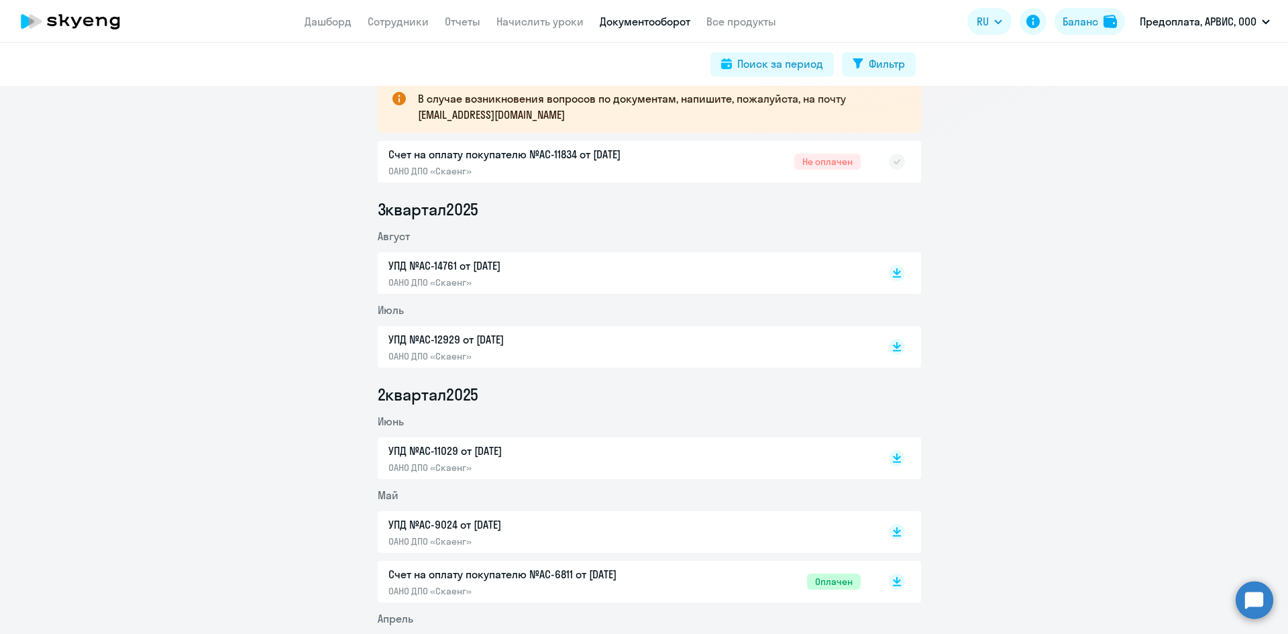
scroll to position [268, 0]
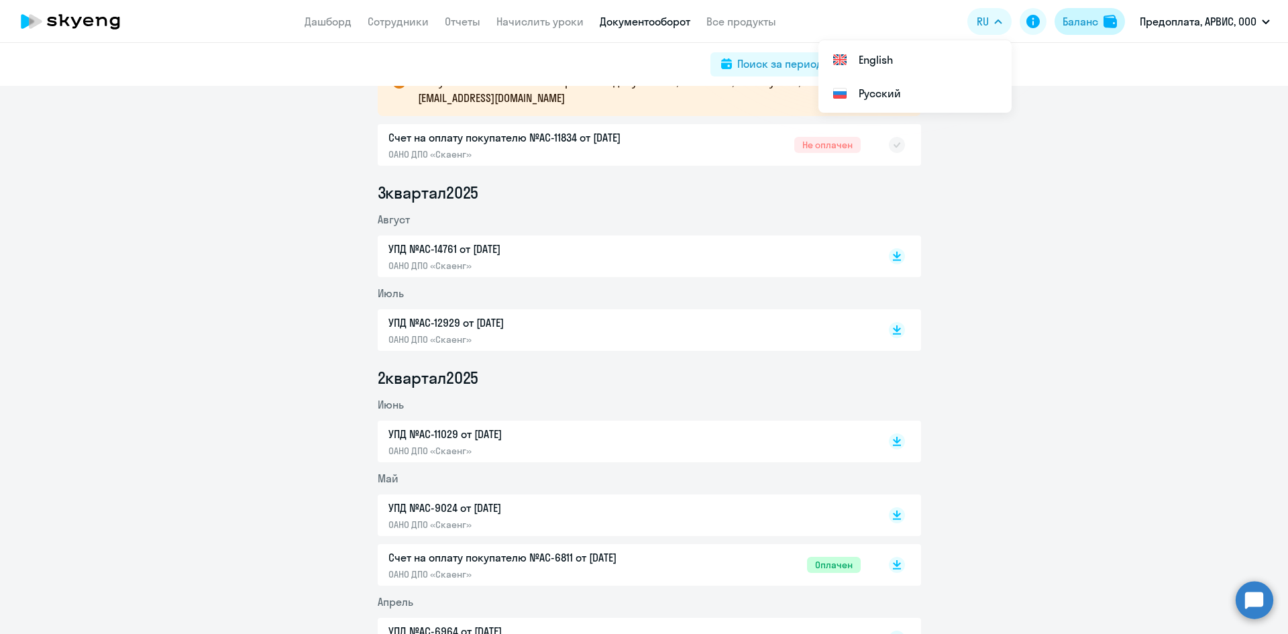
click at [1088, 16] on div "Баланс" at bounding box center [1081, 21] width 36 height 16
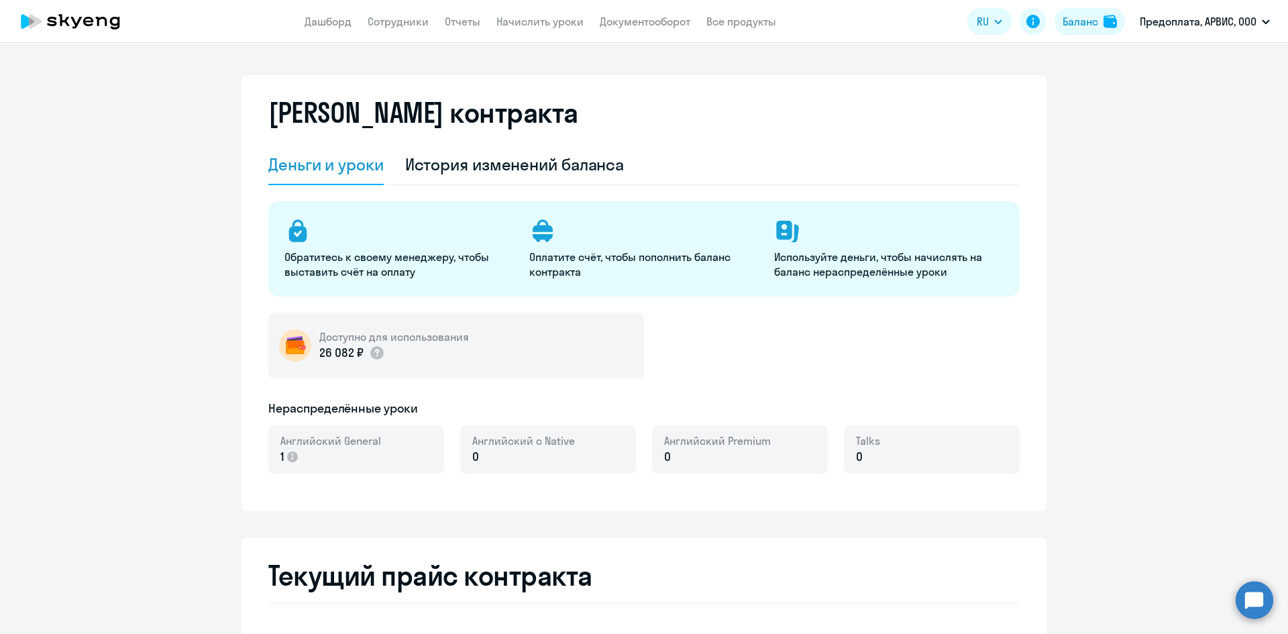
select select "english_adult_not_native_speaker"
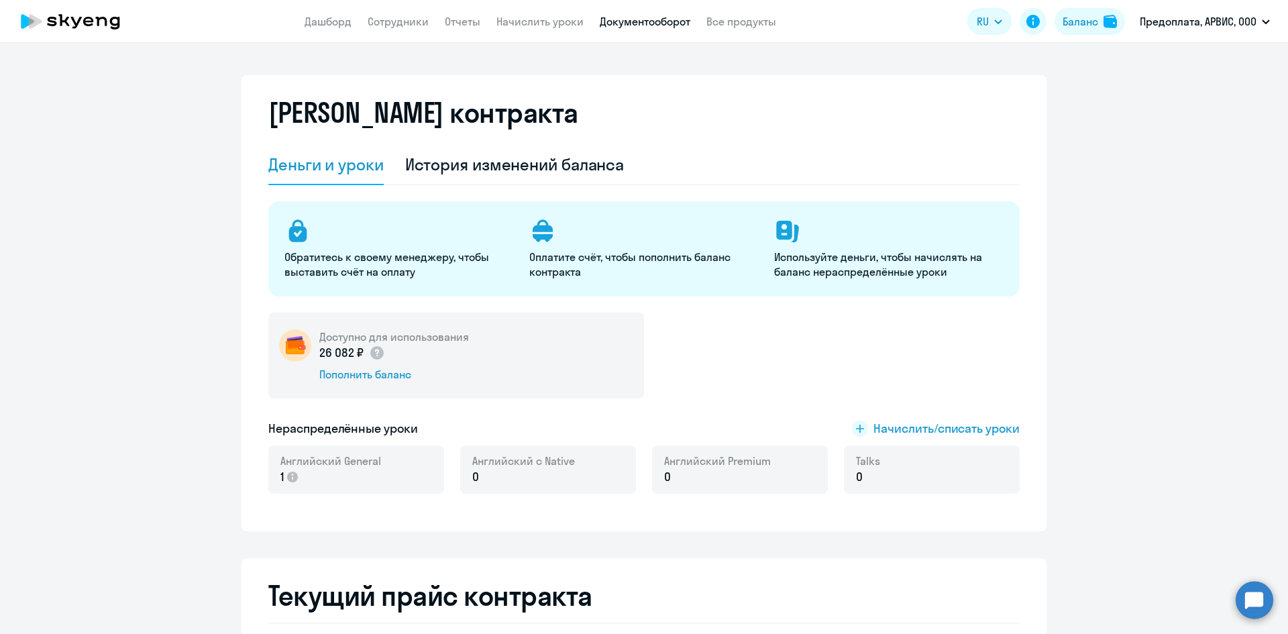
click at [656, 18] on link "Документооборот" at bounding box center [645, 21] width 91 height 13
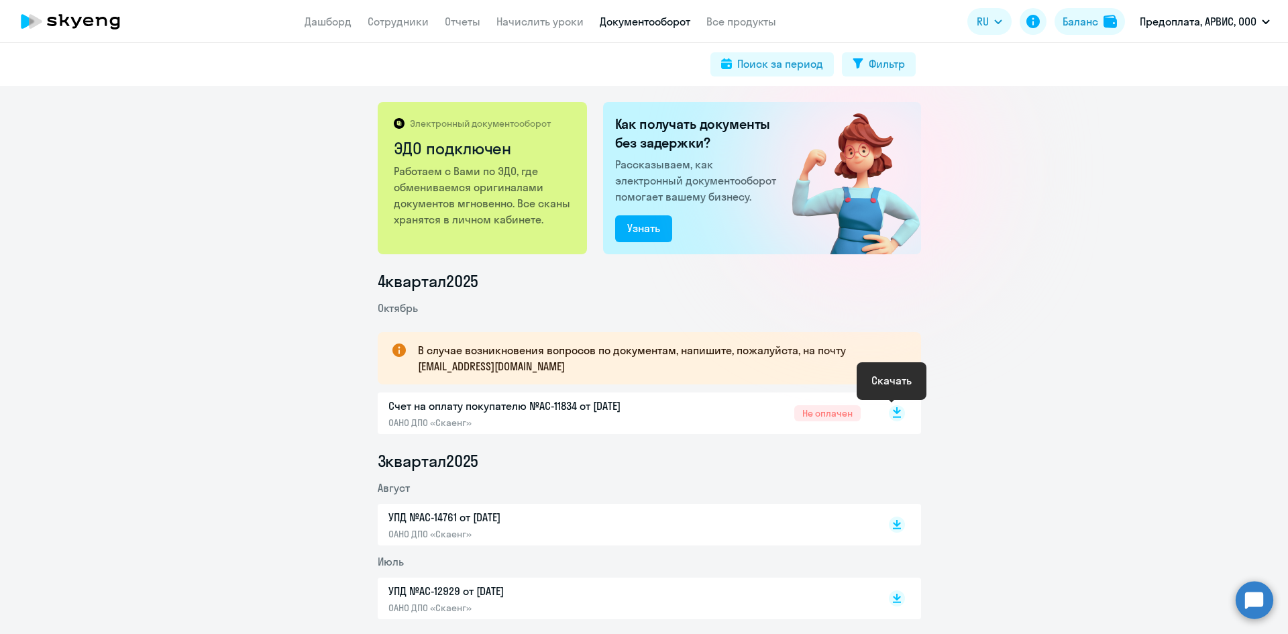
click at [894, 414] on rect at bounding box center [897, 413] width 16 height 16
